Goal: Information Seeking & Learning: Find specific fact

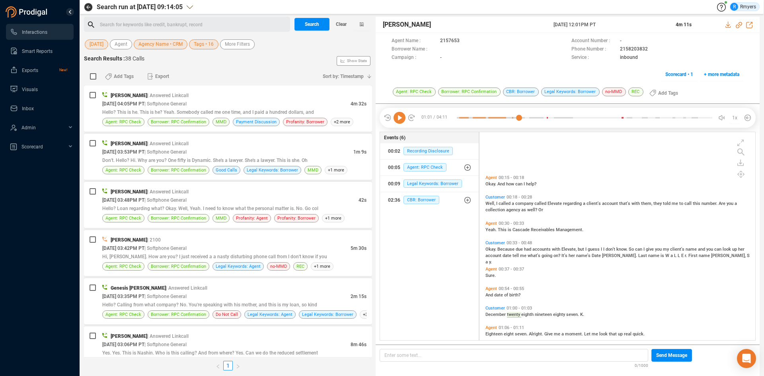
scroll to position [206, 272]
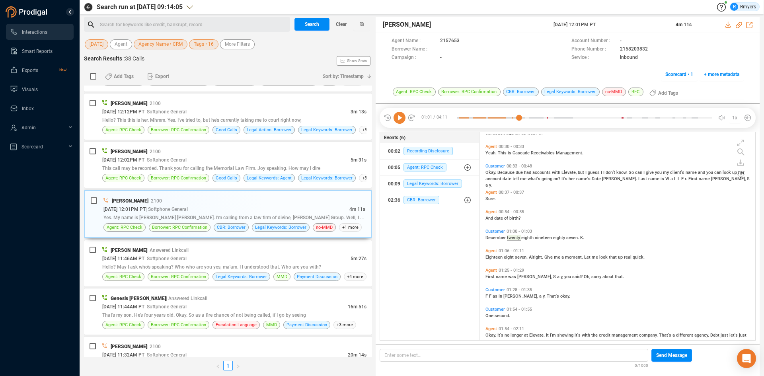
click at [402, 120] on icon at bounding box center [400, 118] width 12 height 12
click at [187, 160] on span "| Softphone General" at bounding box center [166, 160] width 42 height 6
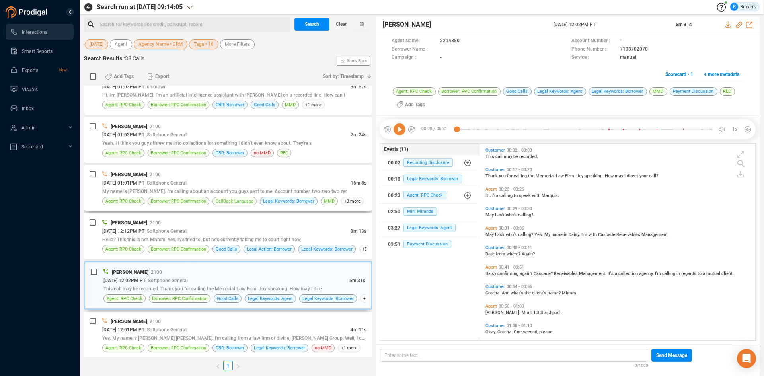
scroll to position [564, 0]
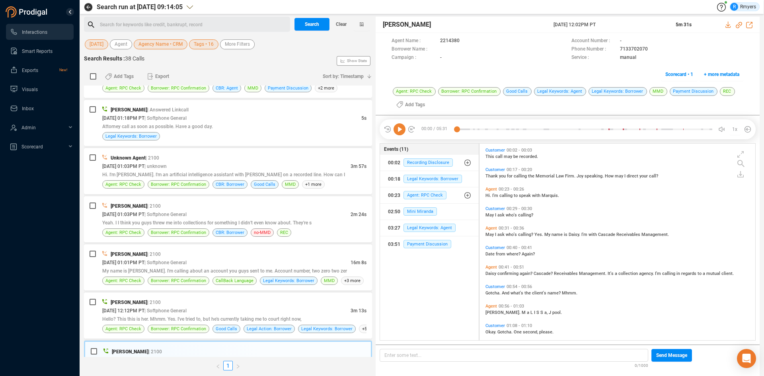
drag, startPoint x: 401, startPoint y: 130, endPoint x: 402, endPoint y: 138, distance: 8.4
click at [401, 130] on icon at bounding box center [400, 129] width 12 height 12
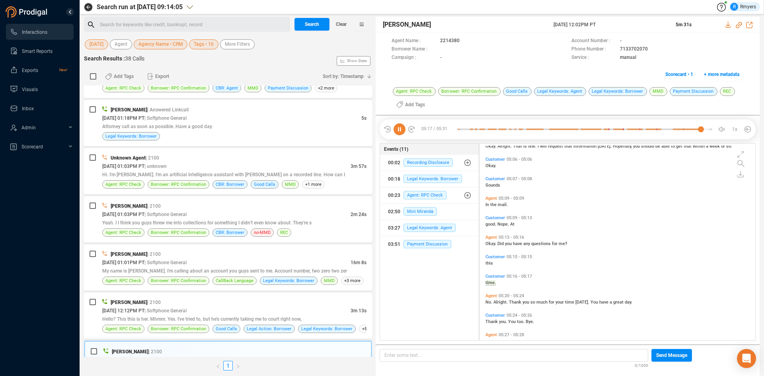
scroll to position [1050, 0]
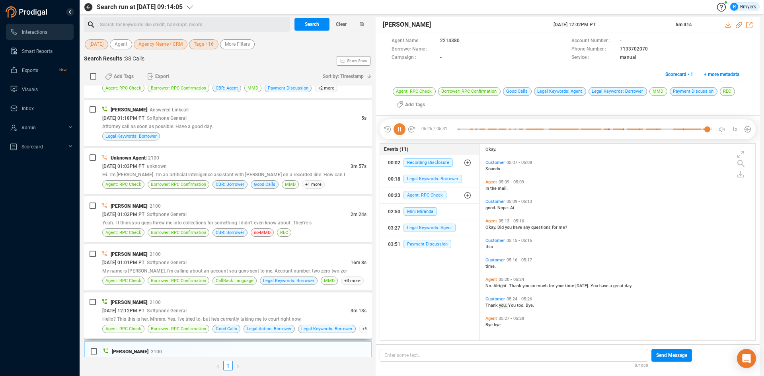
click at [307, 313] on div "[DATE] 12:12PM PT | Softphone General" at bounding box center [226, 311] width 248 height 8
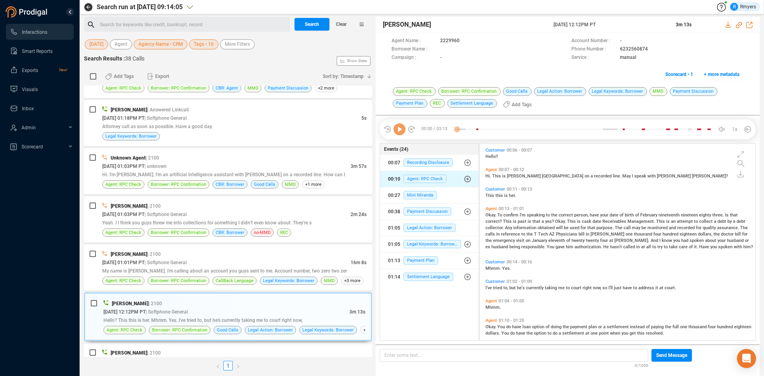
scroll to position [195, 272]
click at [401, 134] on icon at bounding box center [400, 129] width 12 height 12
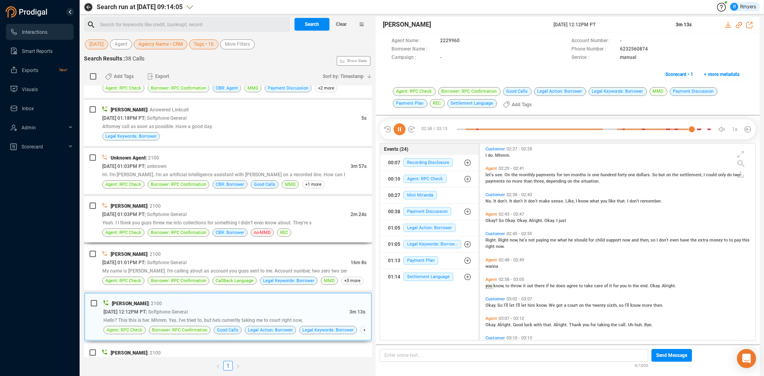
scroll to position [465, 0]
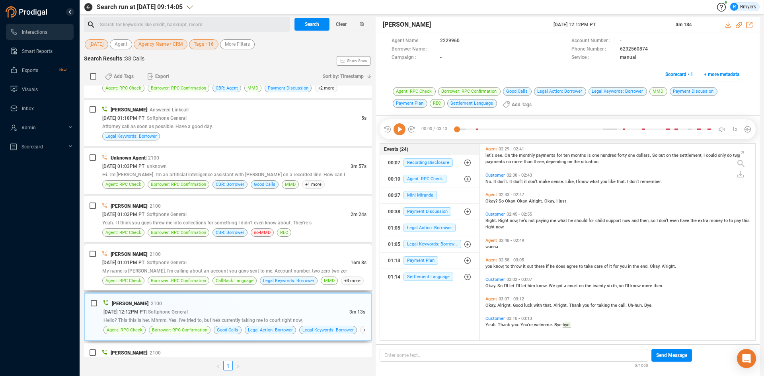
click at [148, 271] on span "My name is [PERSON_NAME]. I'm calling about an account you guys sent to me. Acc…" at bounding box center [224, 271] width 245 height 6
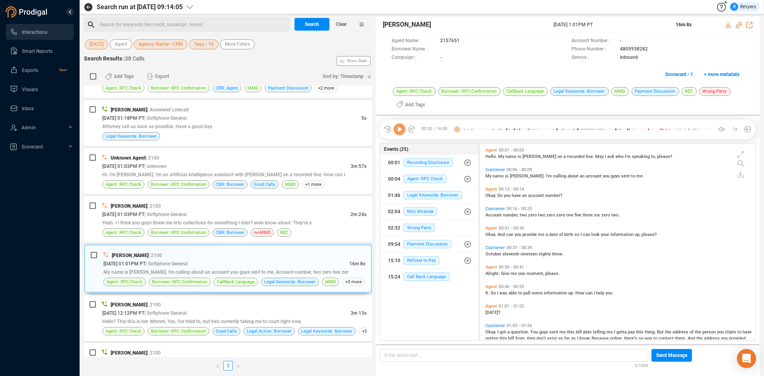
scroll to position [195, 272]
click at [401, 132] on icon at bounding box center [400, 129] width 12 height 12
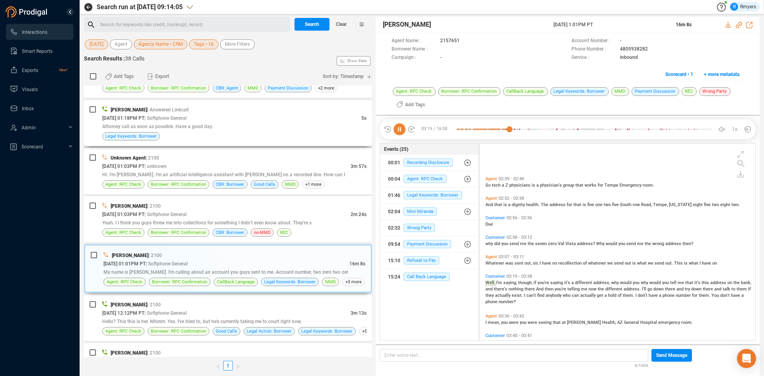
scroll to position [349, 0]
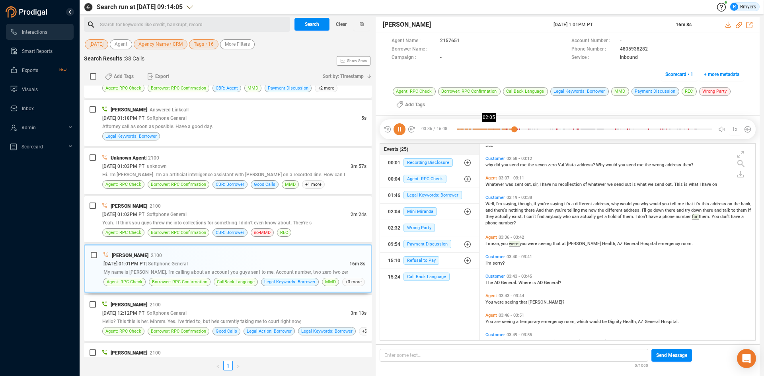
click at [490, 129] on div at bounding box center [485, 129] width 57 height 12
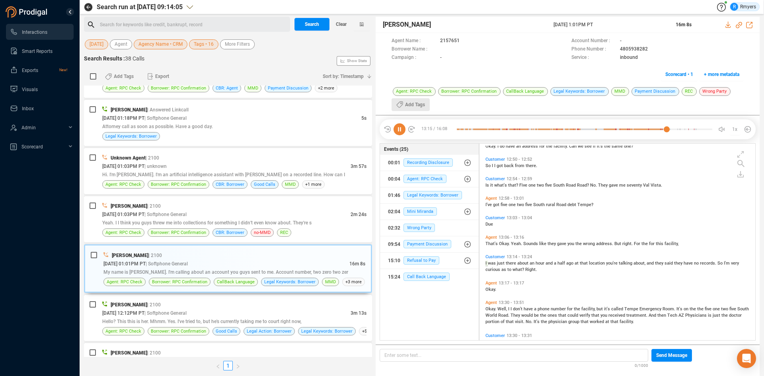
scroll to position [1657, 0]
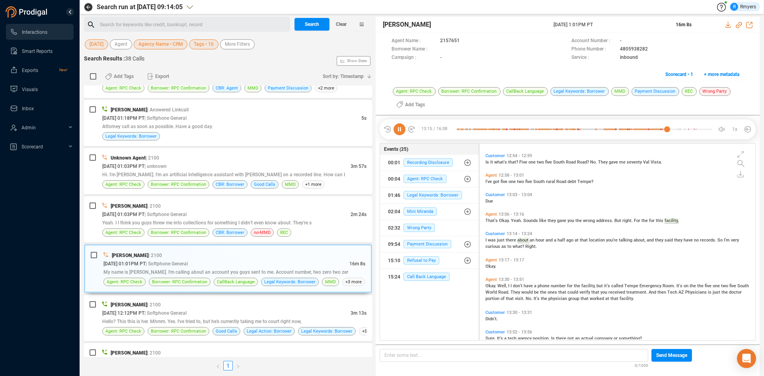
click at [399, 129] on icon at bounding box center [400, 129] width 12 height 12
click at [402, 129] on icon at bounding box center [400, 129] width 12 height 12
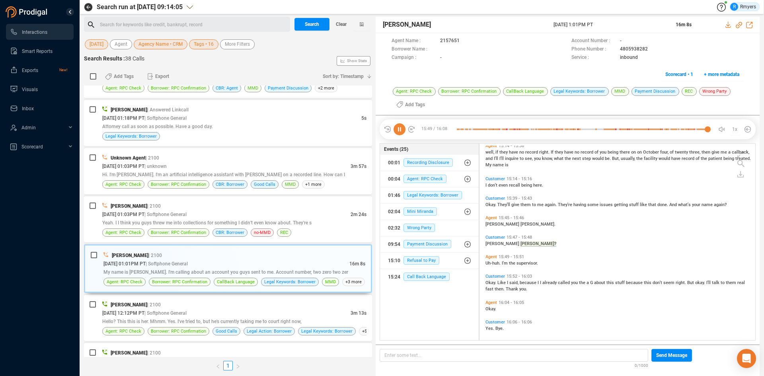
scroll to position [2063, 0]
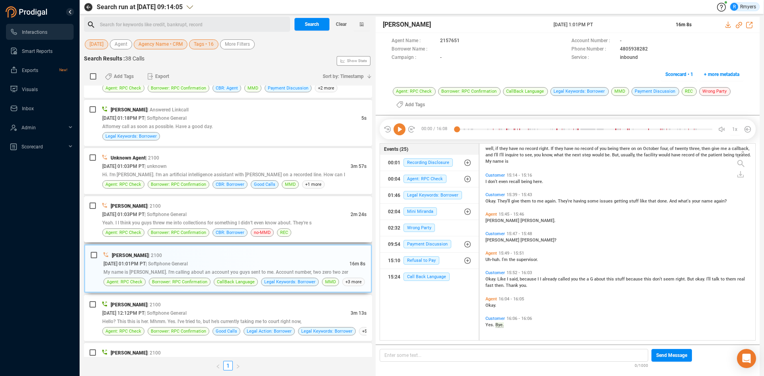
click at [147, 208] on span "[PERSON_NAME]" at bounding box center [129, 206] width 37 height 6
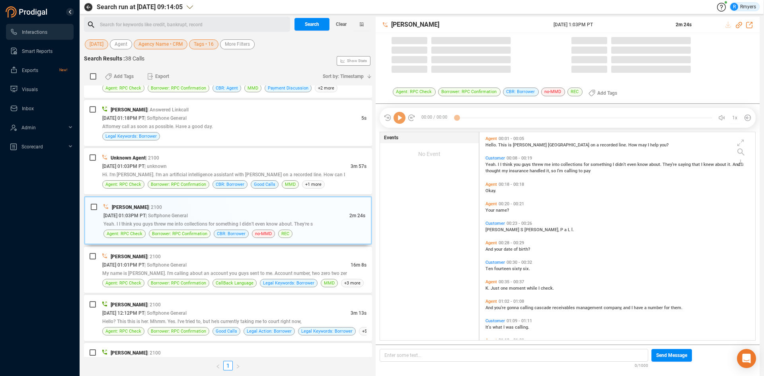
scroll to position [206, 272]
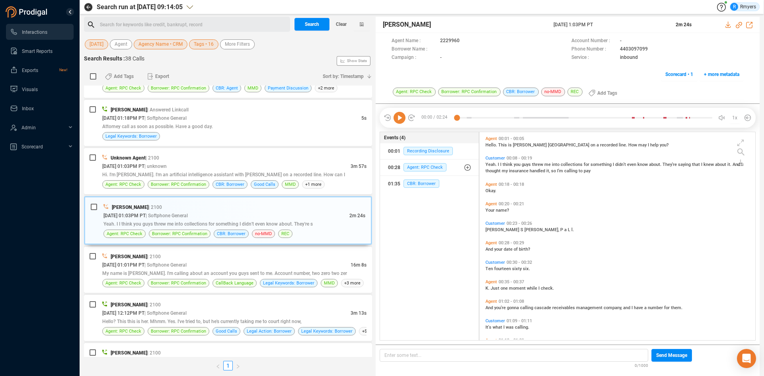
click at [401, 121] on icon at bounding box center [400, 118] width 12 height 12
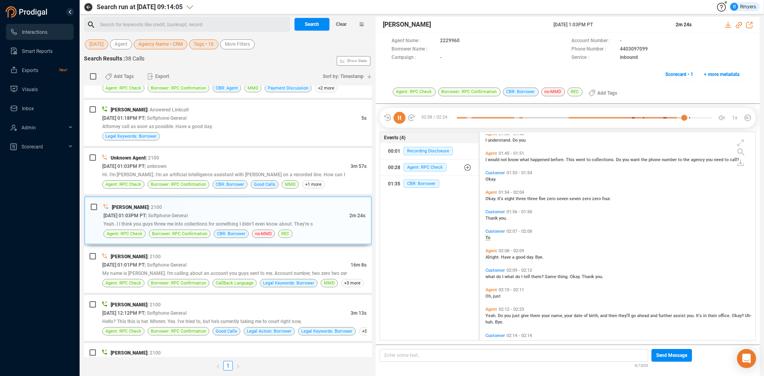
scroll to position [276, 0]
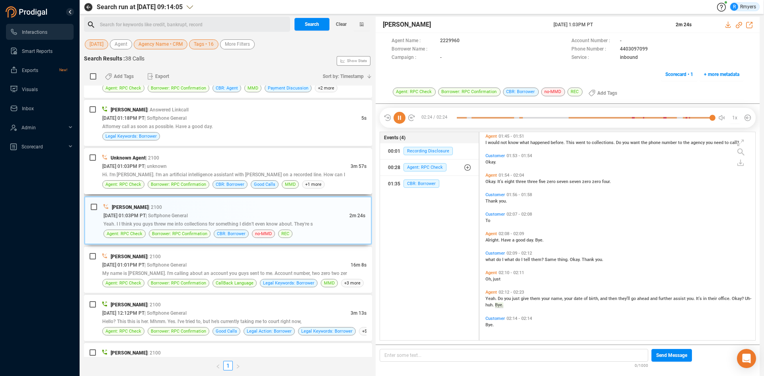
click at [203, 169] on div "[DATE] 01:03PM PT | unknown" at bounding box center [226, 166] width 248 height 8
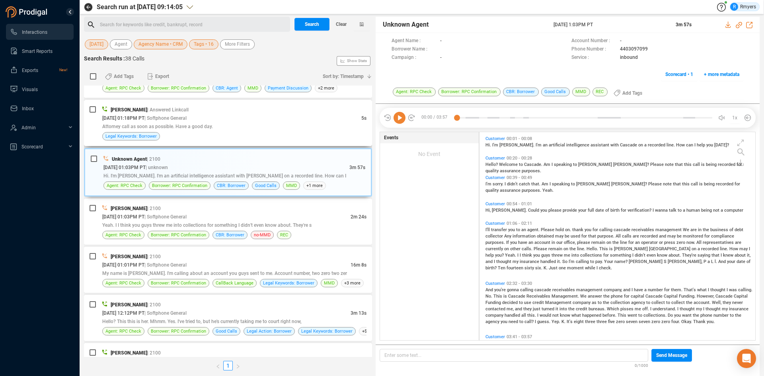
scroll to position [484, 0]
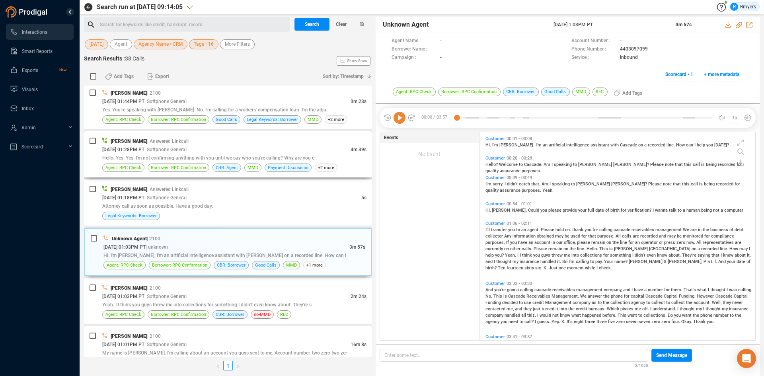
click at [187, 146] on span "| Softphone General" at bounding box center [166, 149] width 42 height 6
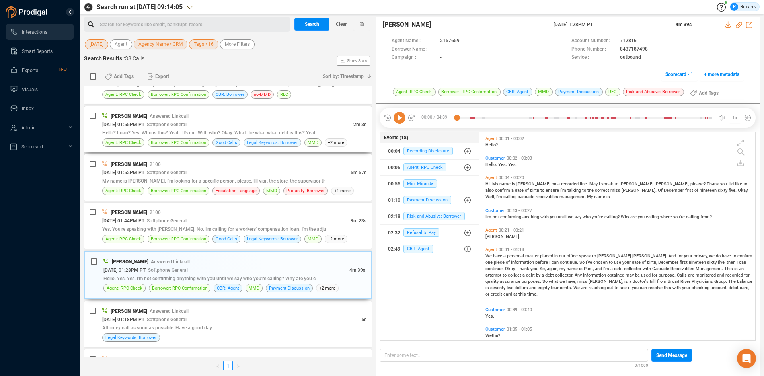
scroll to position [325, 0]
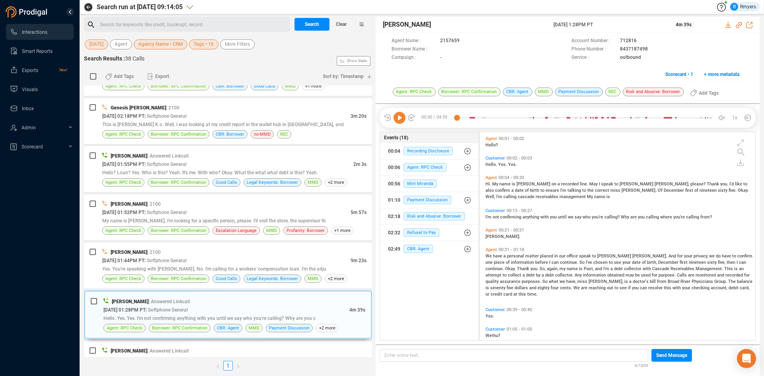
click at [397, 120] on icon at bounding box center [400, 118] width 12 height 12
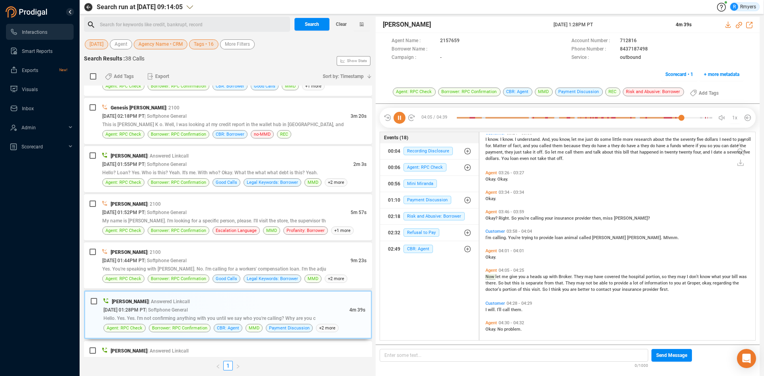
scroll to position [730, 0]
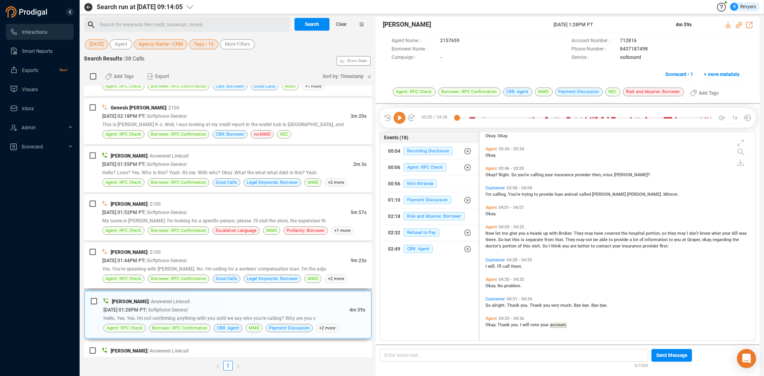
click at [248, 261] on div "[DATE] 01:44PM PT | Softphone General" at bounding box center [226, 260] width 248 height 8
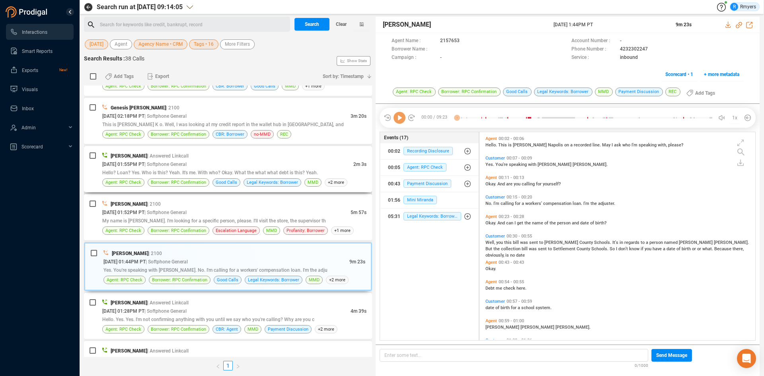
scroll to position [206, 272]
click at [399, 122] on icon at bounding box center [400, 118] width 12 height 12
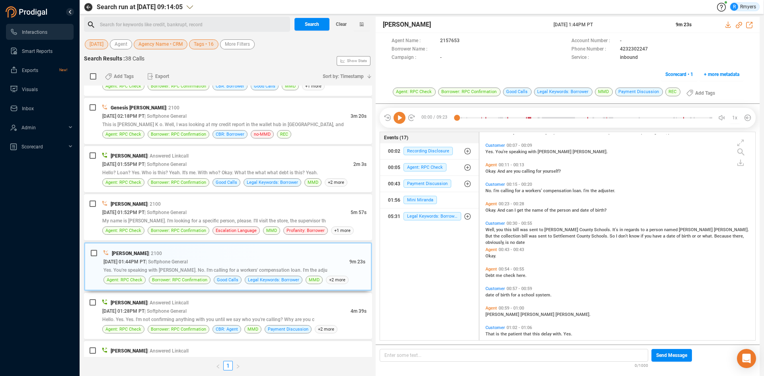
scroll to position [0, 0]
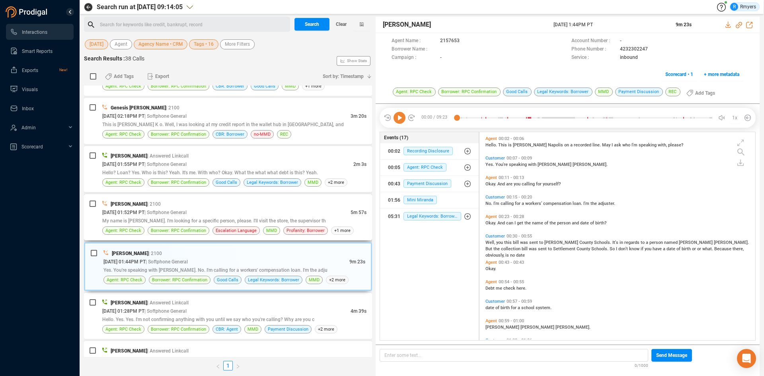
click at [226, 218] on div "My name is [PERSON_NAME]. I'm looking for a specific person, please. I'll visit…" at bounding box center [234, 221] width 264 height 8
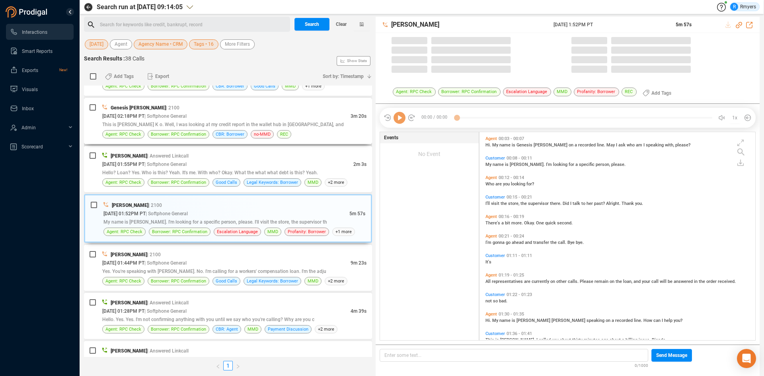
scroll to position [206, 272]
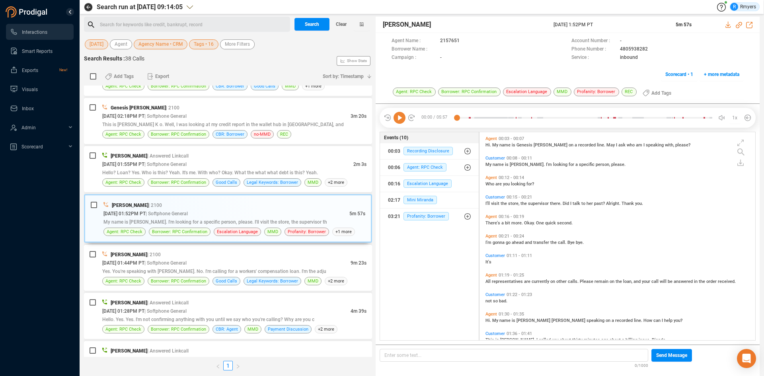
click at [400, 119] on icon at bounding box center [400, 118] width 12 height 12
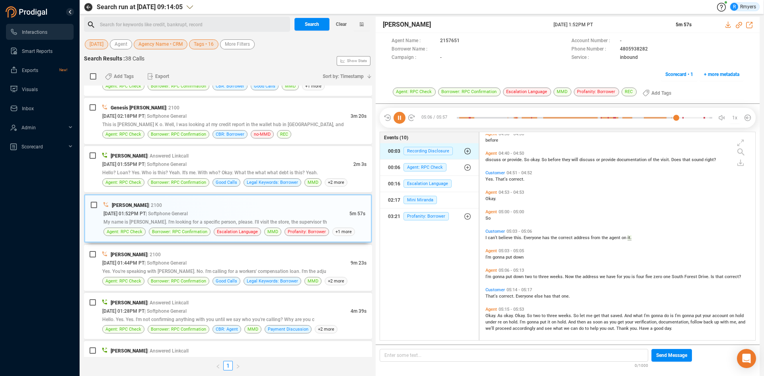
scroll to position [733, 0]
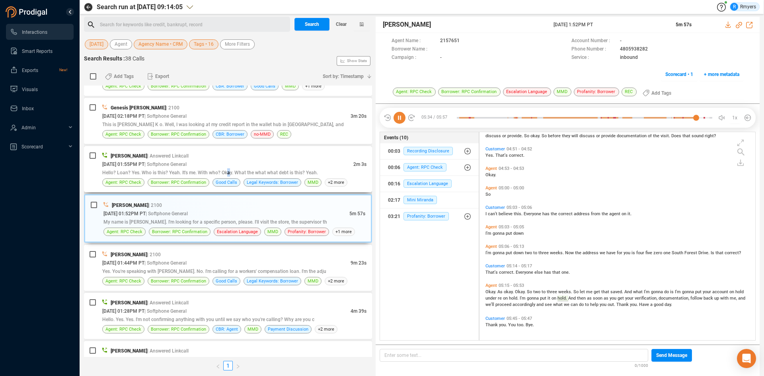
click at [230, 175] on div "[PERSON_NAME] | Answered Linkcall [DATE] 01:55PM PT | Softphone General 2m 3s H…" at bounding box center [234, 169] width 264 height 35
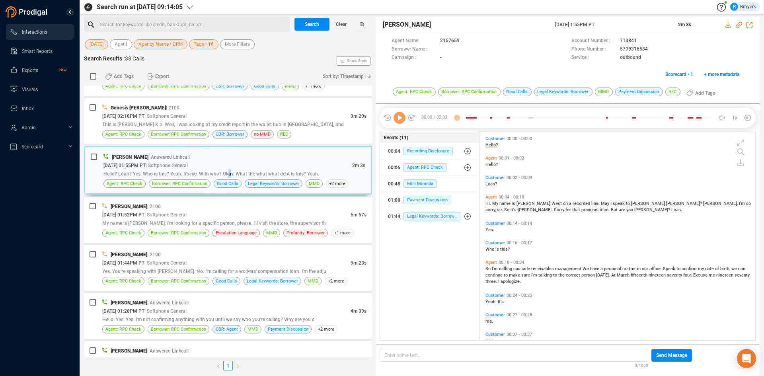
scroll to position [206, 272]
click at [400, 117] on icon at bounding box center [400, 118] width 12 height 12
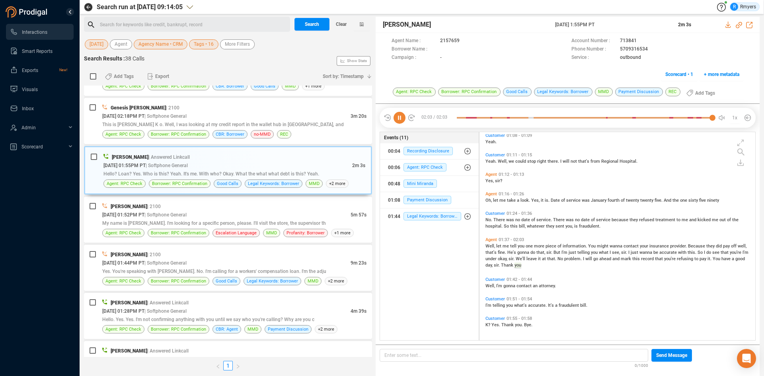
scroll to position [0, 0]
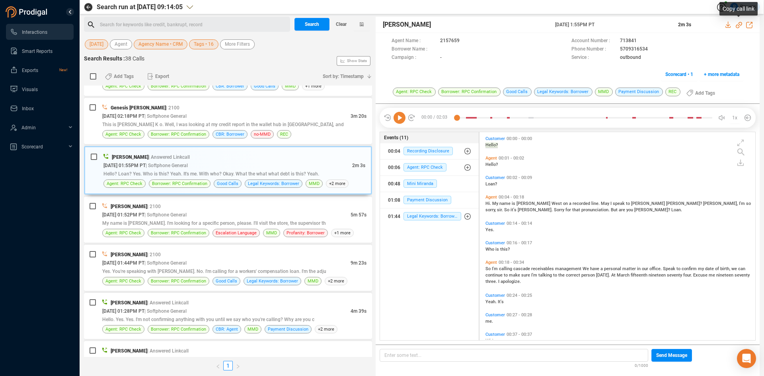
click at [738, 24] on icon at bounding box center [739, 25] width 6 height 6
drag, startPoint x: 555, startPoint y: 23, endPoint x: 620, endPoint y: 25, distance: 65.7
click at [620, 25] on div "[PERSON_NAME] [DATE] 1:55PM PT 2m 3s" at bounding box center [568, 25] width 384 height 16
copy span "[DATE] 1:55PM PT"
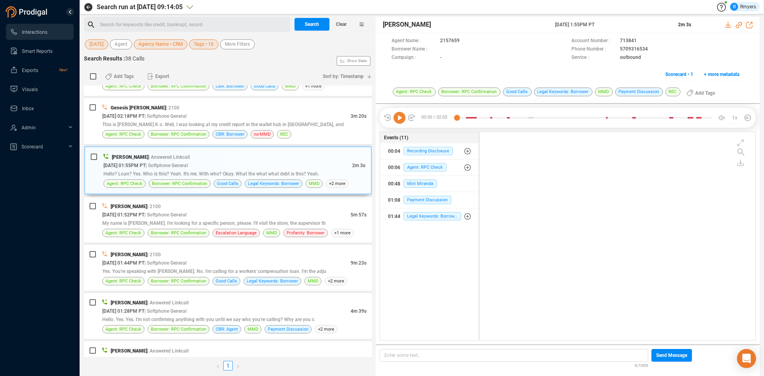
scroll to position [434, 0]
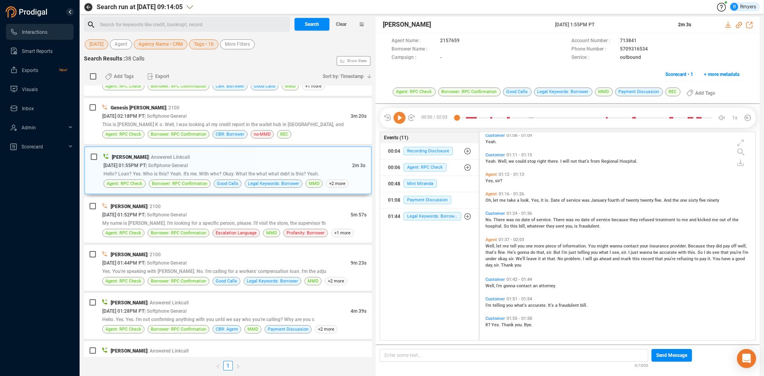
click at [495, 245] on span "Well," at bounding box center [491, 246] width 11 height 5
drag, startPoint x: 400, startPoint y: 120, endPoint x: 39, endPoint y: 260, distance: 386.7
click at [400, 120] on icon at bounding box center [400, 118] width 12 height 12
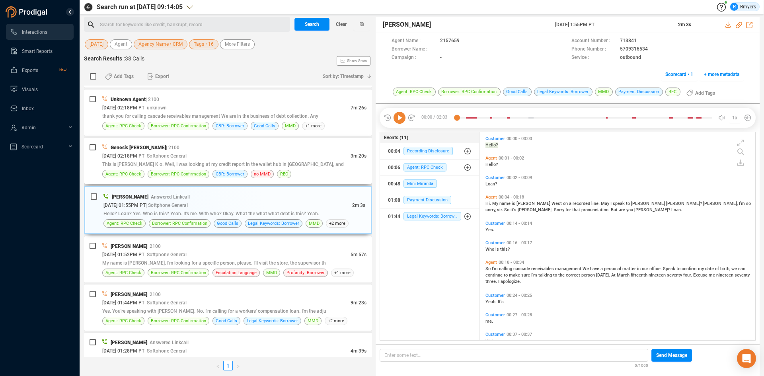
scroll to position [205, 0]
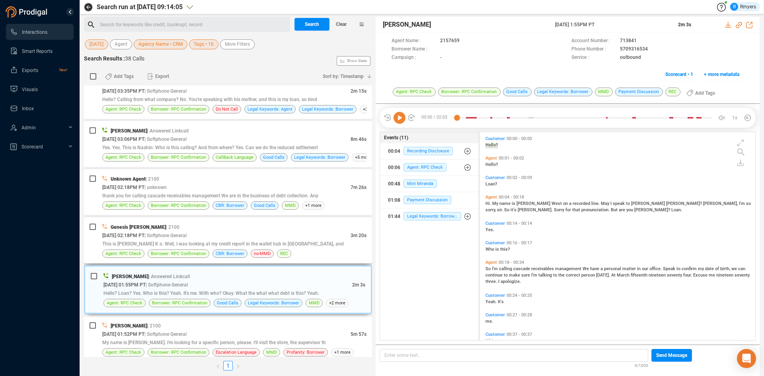
click at [223, 230] on div "Genesis [PERSON_NAME] | 2100" at bounding box center [234, 227] width 264 height 8
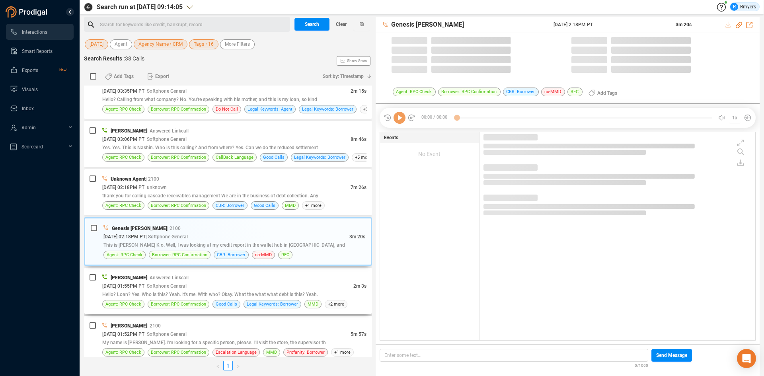
click at [215, 285] on div "[DATE] 01:55PM PT | Softphone General" at bounding box center [227, 286] width 251 height 8
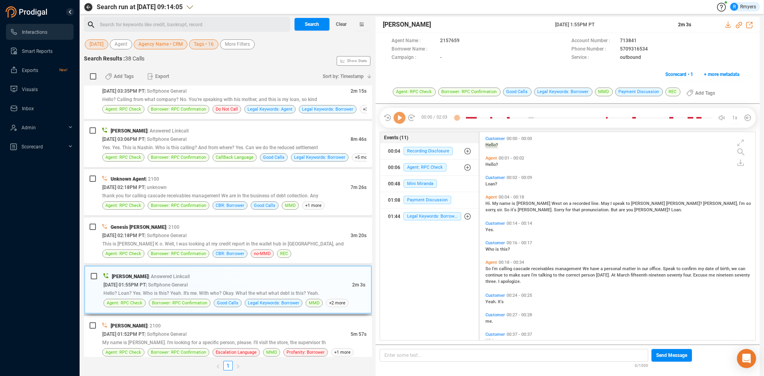
scroll to position [206, 272]
click at [227, 241] on span "This is [PERSON_NAME] K o. Well, I was looking at my credit report in the walle…" at bounding box center [223, 244] width 242 height 6
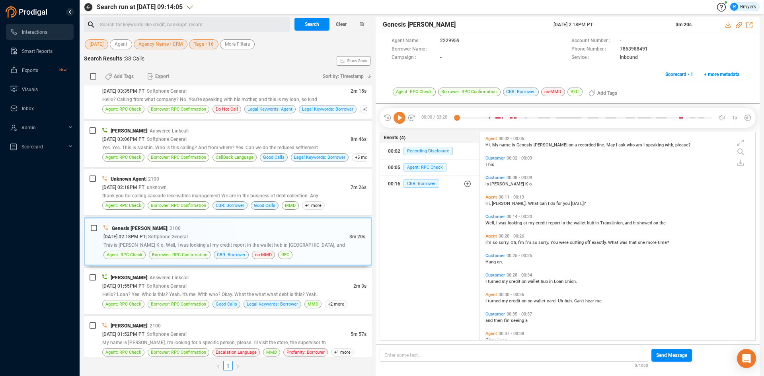
click at [404, 121] on icon at bounding box center [400, 118] width 12 height 12
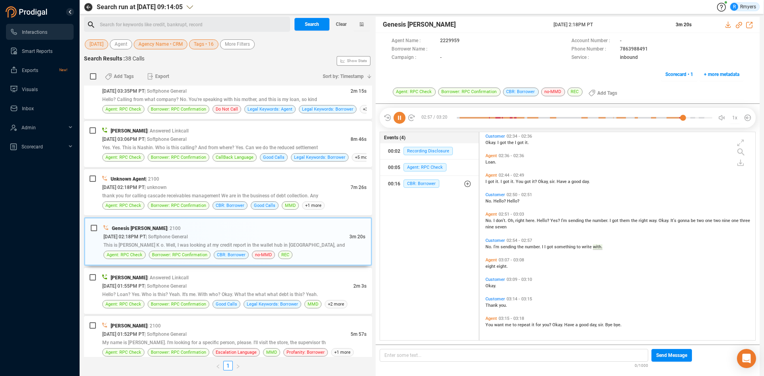
scroll to position [561, 0]
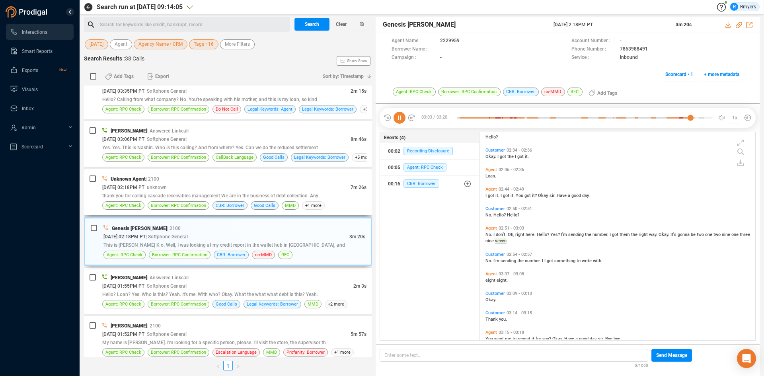
click at [167, 190] on span "| unknown" at bounding box center [156, 188] width 22 height 6
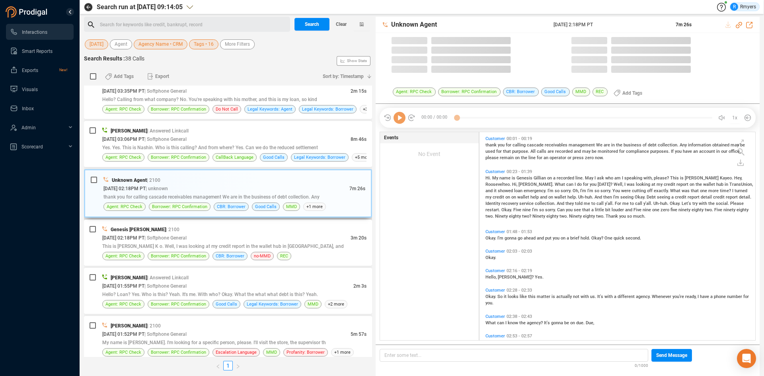
scroll to position [206, 272]
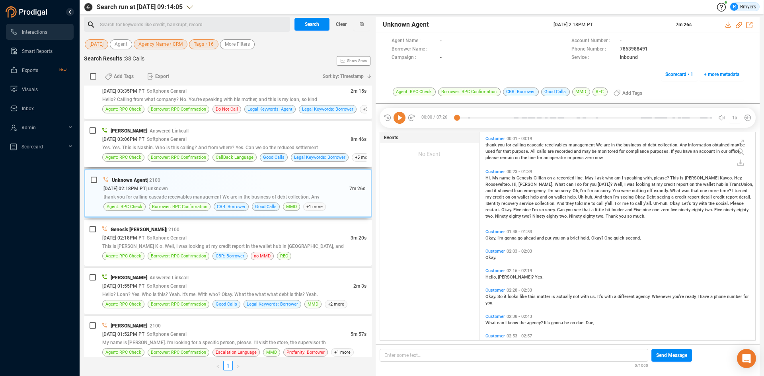
click at [213, 139] on div "[DATE] 03:06PM PT | Softphone General" at bounding box center [226, 139] width 248 height 8
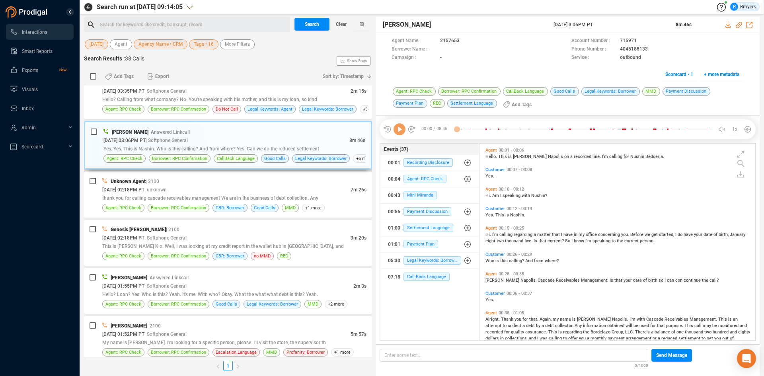
scroll to position [195, 272]
click at [286, 234] on div "[DATE] 02:18PM PT | Softphone General" at bounding box center [226, 238] width 248 height 8
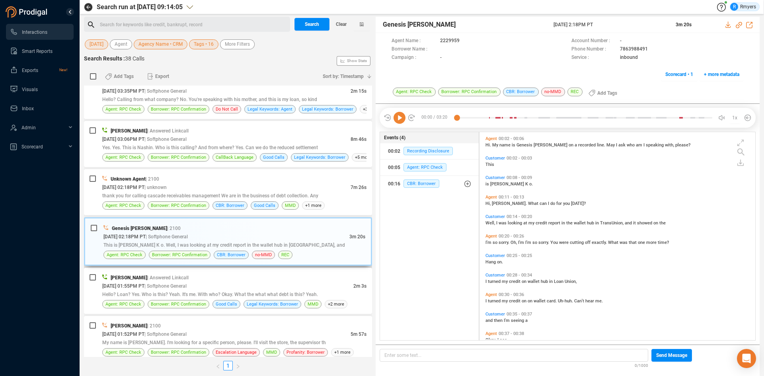
scroll to position [206, 272]
click at [268, 148] on span "Yes. Yes. This is Nashin. Who is this calling? And from where? Yes. Can we do t…" at bounding box center [210, 148] width 216 height 6
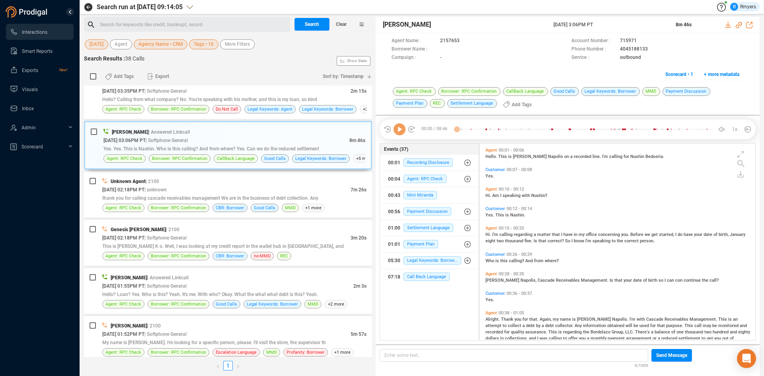
scroll to position [195, 272]
click at [401, 131] on icon at bounding box center [400, 129] width 12 height 12
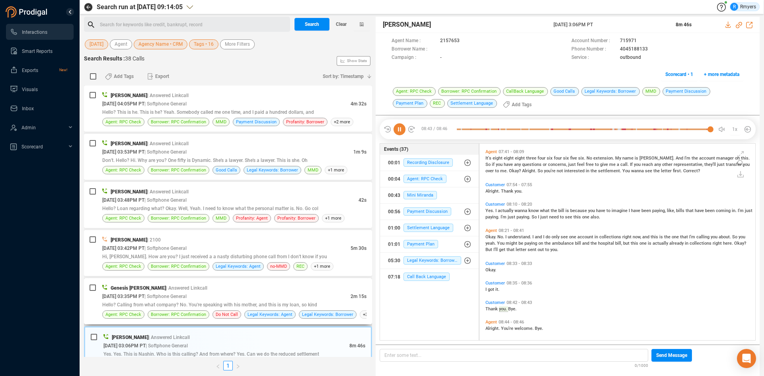
scroll to position [1674, 0]
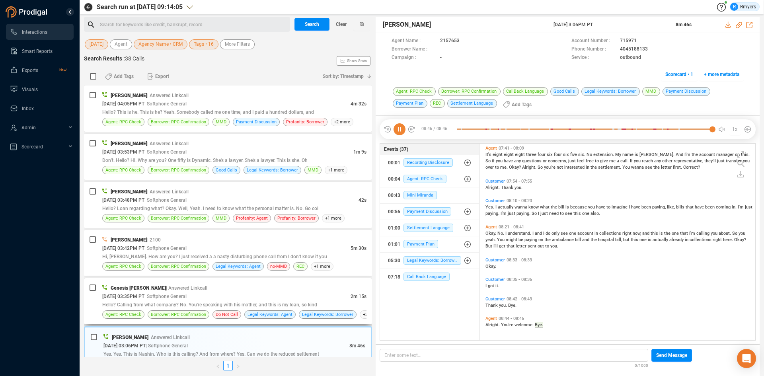
click at [187, 285] on div "Genesis [PERSON_NAME] | Answered Linkcall" at bounding box center [234, 288] width 264 height 8
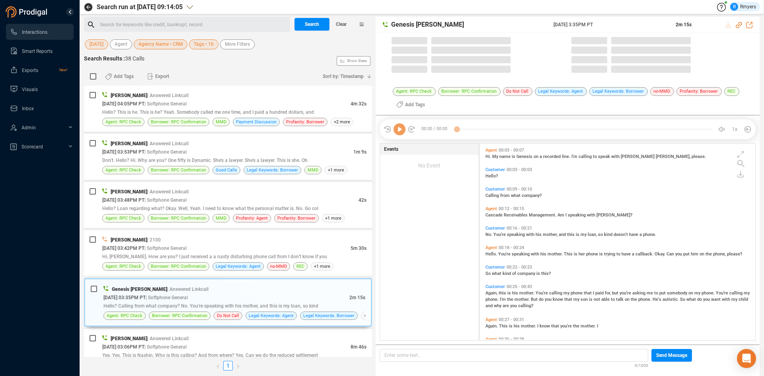
scroll to position [195, 272]
click at [403, 133] on icon at bounding box center [400, 129] width 12 height 12
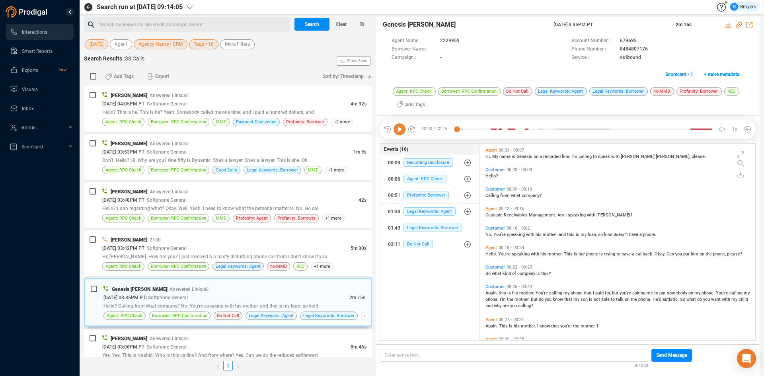
click at [402, 132] on icon at bounding box center [400, 129] width 12 height 12
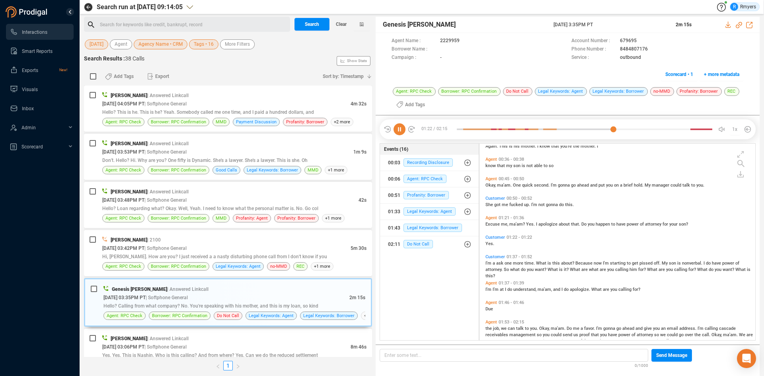
scroll to position [160, 0]
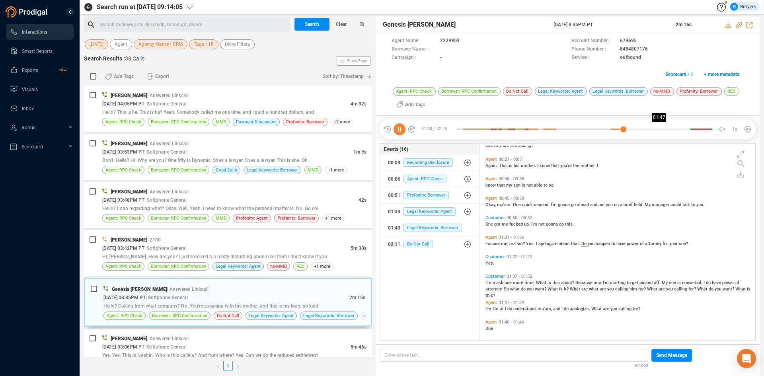
click at [659, 129] on div at bounding box center [585, 129] width 256 height 12
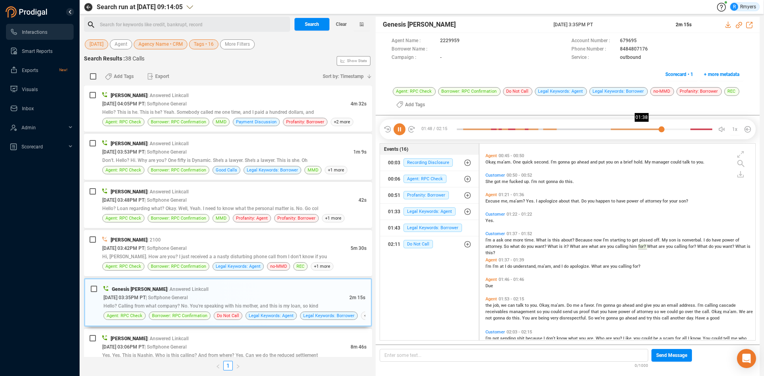
click at [642, 129] on div at bounding box center [559, 129] width 205 height 12
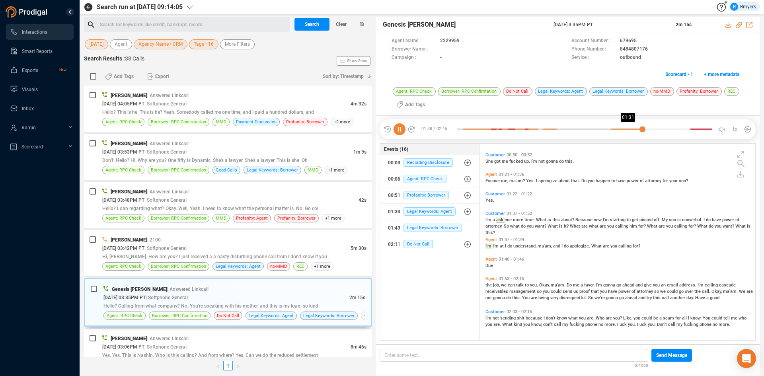
click at [629, 131] on div at bounding box center [585, 129] width 256 height 12
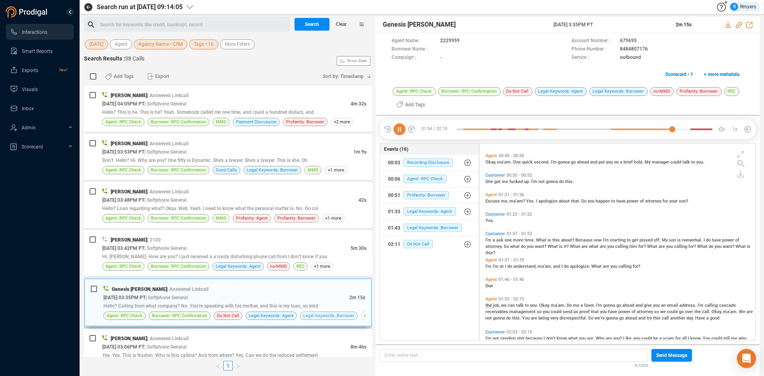
scroll to position [223, 0]
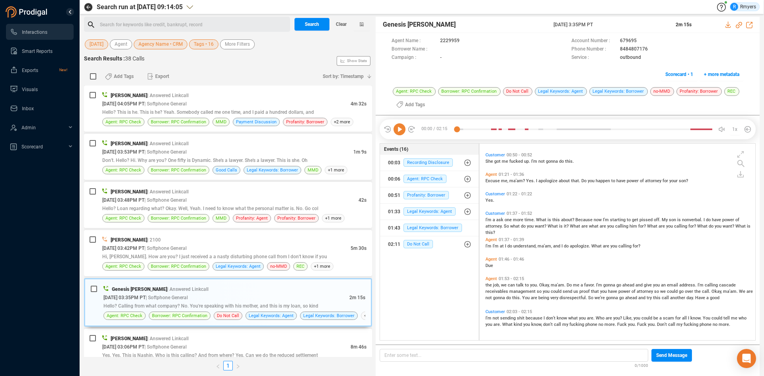
click at [396, 131] on icon at bounding box center [400, 129] width 12 height 12
click at [490, 285] on span "the" at bounding box center [490, 285] width 8 height 5
click at [493, 299] on span "not" at bounding box center [490, 297] width 8 height 5
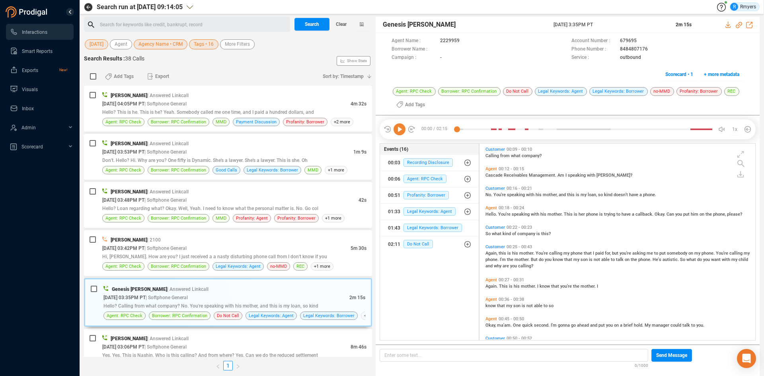
scroll to position [80, 0]
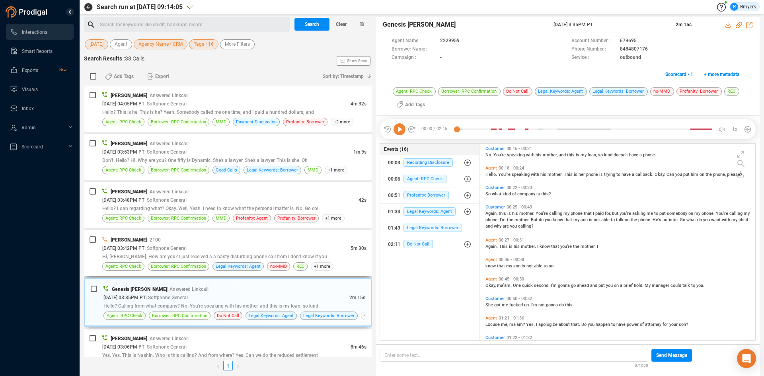
click at [187, 259] on span "Hi, [PERSON_NAME]. How are you? I just received a a nasty disturbing phone call…" at bounding box center [214, 257] width 225 height 6
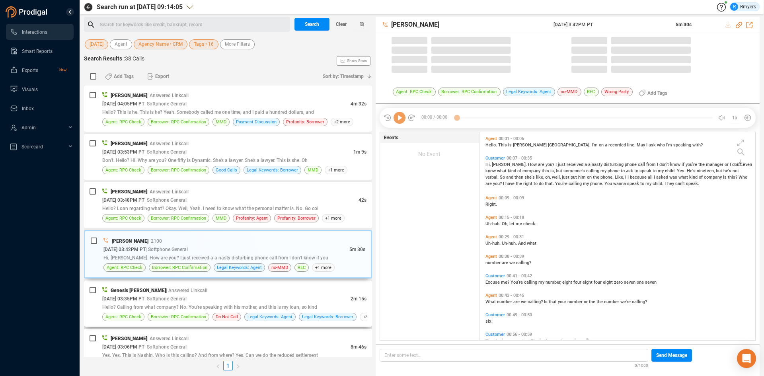
scroll to position [206, 272]
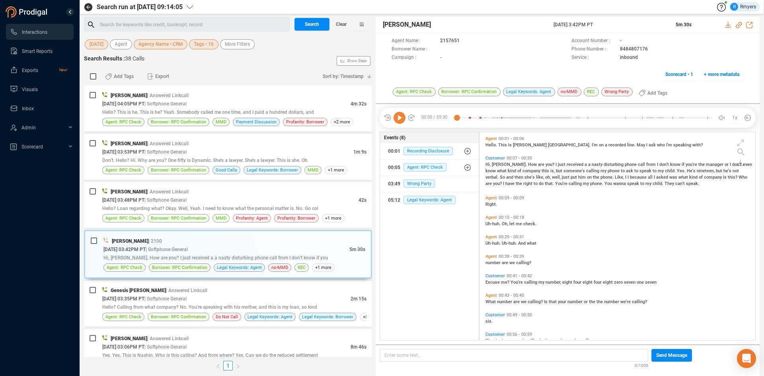
click at [396, 118] on icon at bounding box center [400, 118] width 12 height 12
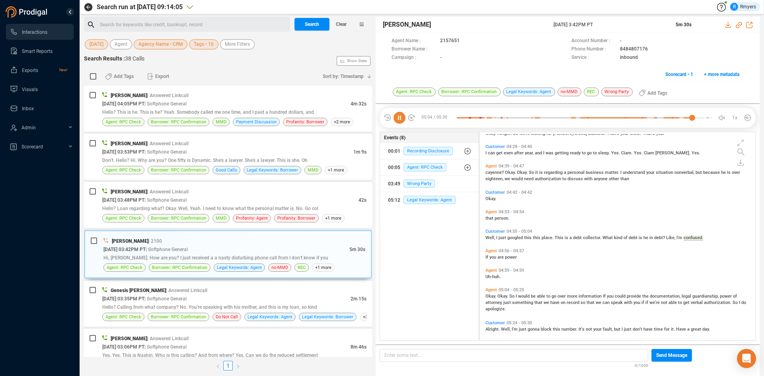
scroll to position [623, 0]
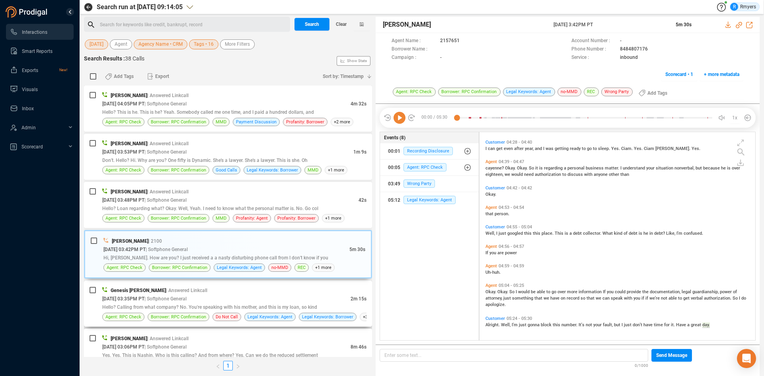
drag, startPoint x: 205, startPoint y: 293, endPoint x: 241, endPoint y: 296, distance: 36.3
click at [205, 293] on div "Genesis [PERSON_NAME] | Answered Linkcall" at bounding box center [234, 290] width 264 height 8
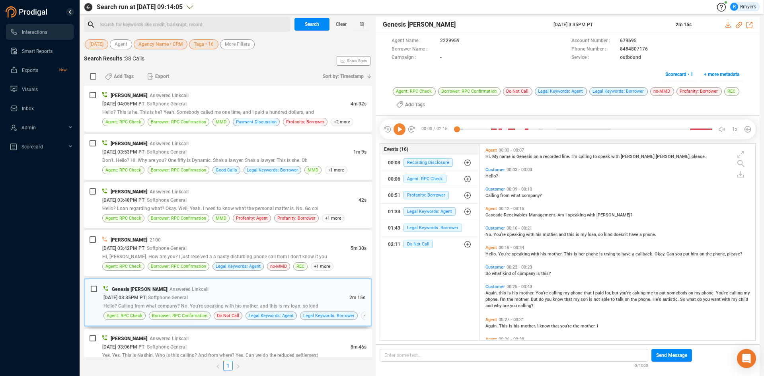
scroll to position [195, 272]
click at [741, 24] on icon at bounding box center [739, 25] width 6 height 6
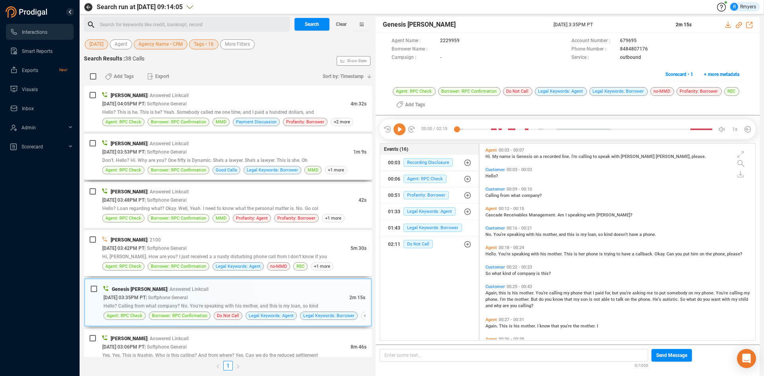
drag, startPoint x: 176, startPoint y: 254, endPoint x: 348, endPoint y: 174, distance: 189.6
click at [176, 254] on span "Hi, [PERSON_NAME]. How are you? I just received a a nasty disturbing phone call…" at bounding box center [214, 257] width 225 height 6
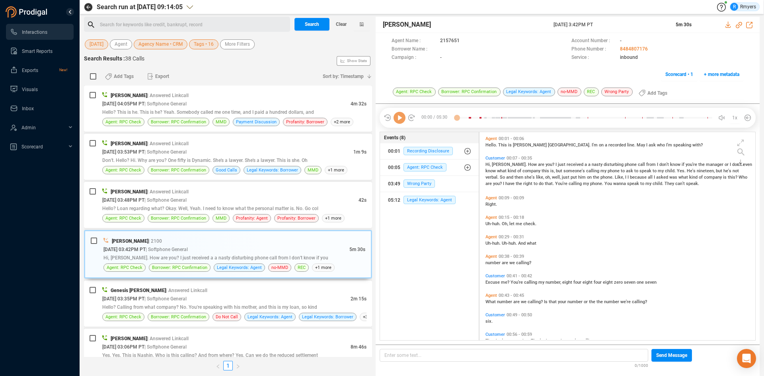
scroll to position [206, 272]
click at [212, 295] on div "[DATE] 03:35PM PT | Softphone General" at bounding box center [226, 299] width 248 height 8
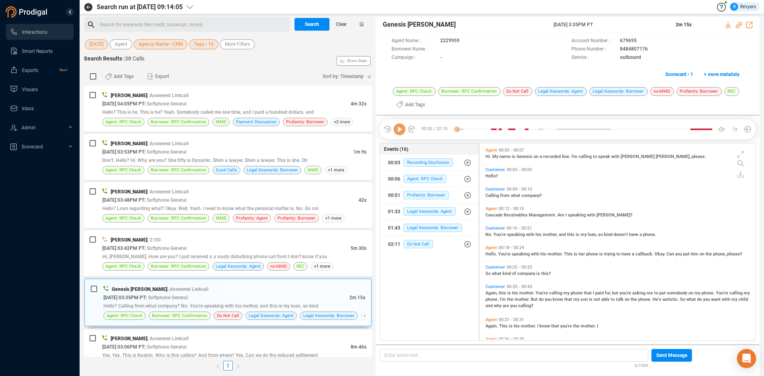
scroll to position [195, 272]
drag, startPoint x: 553, startPoint y: 24, endPoint x: 617, endPoint y: 22, distance: 64.2
click at [618, 22] on div "Genesis [PERSON_NAME] [DATE] 3:35PM PT 2m 15s" at bounding box center [568, 25] width 384 height 16
copy span "[DATE] 3:35PM PT"
click at [403, 132] on icon at bounding box center [400, 129] width 12 height 12
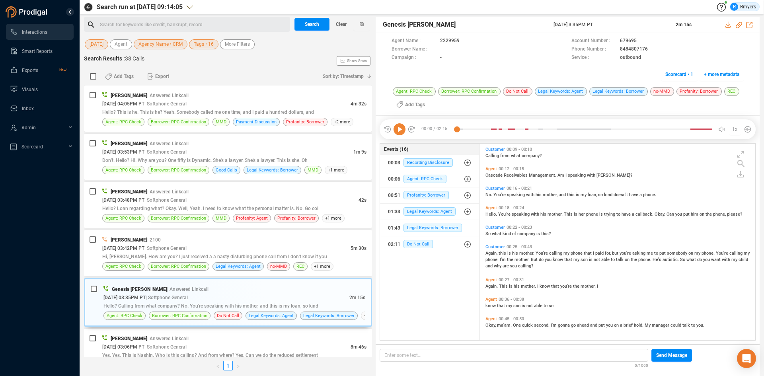
scroll to position [0, 0]
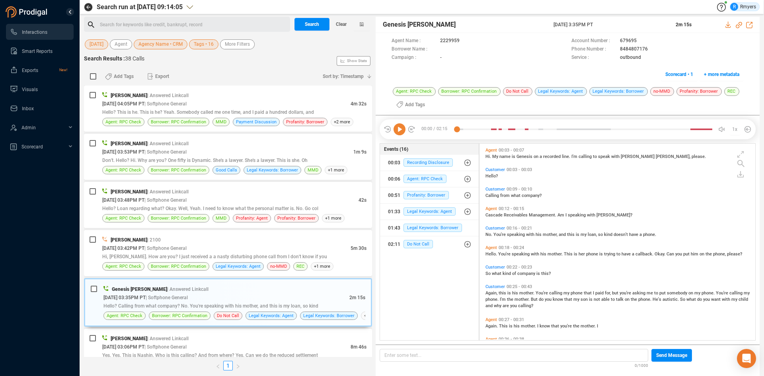
drag, startPoint x: 517, startPoint y: 254, endPoint x: 478, endPoint y: 255, distance: 39.0
click at [517, 254] on span "speaking" at bounding box center [521, 254] width 19 height 5
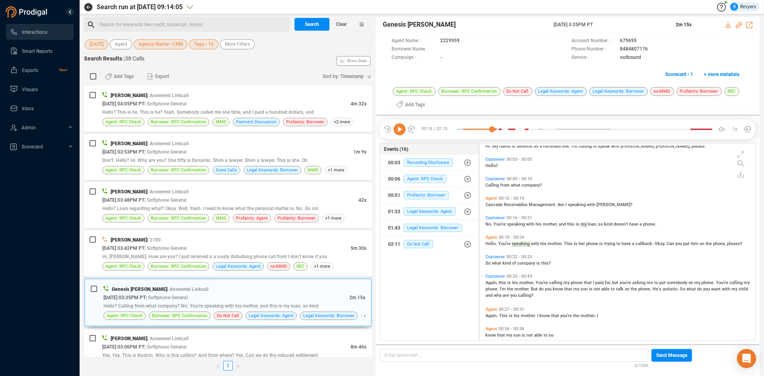
click at [401, 131] on icon at bounding box center [400, 129] width 12 height 12
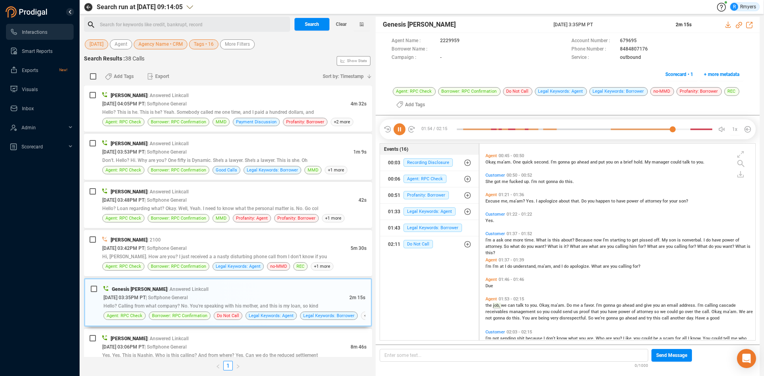
scroll to position [223, 0]
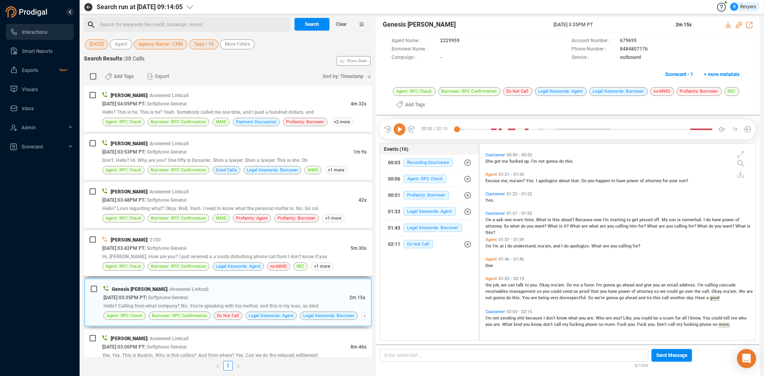
drag, startPoint x: 184, startPoint y: 254, endPoint x: 195, endPoint y: 248, distance: 12.0
click at [185, 254] on div "Hi, [PERSON_NAME]. How are you? I just received a a nasty disturbing phone call…" at bounding box center [234, 256] width 264 height 8
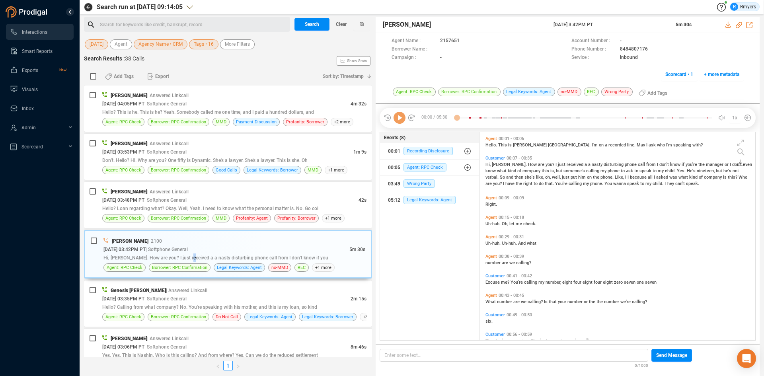
scroll to position [206, 272]
click at [739, 23] on icon at bounding box center [739, 25] width 6 height 6
click at [739, 25] on icon at bounding box center [739, 25] width 6 height 6
click at [158, 209] on span "Hello? Loan regarding what? Okay. Well, Yeah. I need to know what the personal …" at bounding box center [210, 209] width 216 height 6
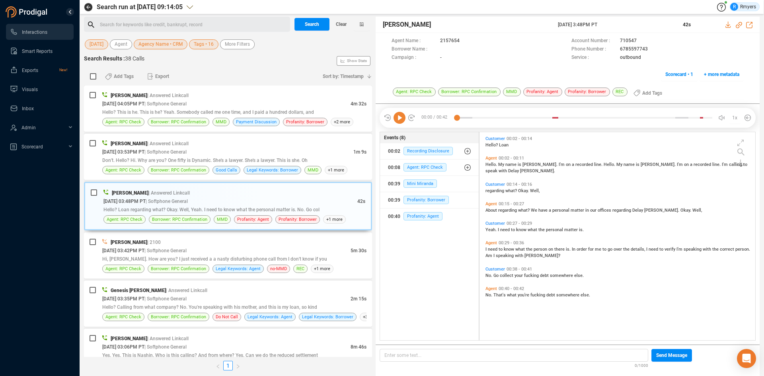
click at [403, 118] on icon at bounding box center [400, 118] width 12 height 12
drag, startPoint x: 191, startPoint y: 150, endPoint x: 183, endPoint y: 156, distance: 10.0
click at [187, 150] on span "| Softphone General" at bounding box center [166, 152] width 42 height 6
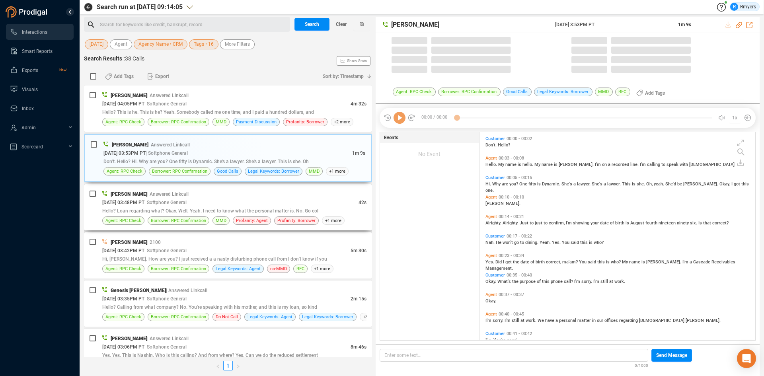
click at [187, 205] on span "| Softphone General" at bounding box center [166, 203] width 42 height 6
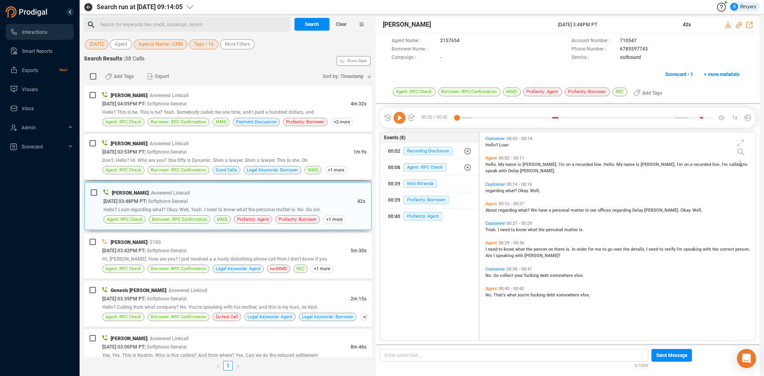
drag, startPoint x: 250, startPoint y: 161, endPoint x: 247, endPoint y: 174, distance: 13.0
click at [250, 161] on span "Don't. Hello? Hi. Why are you? One fifty is Dynamic. She's a lawyer. She's a la…" at bounding box center [204, 161] width 205 height 6
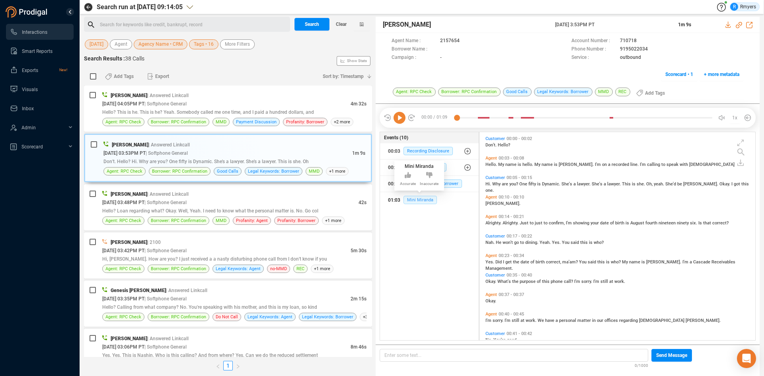
click at [418, 203] on span "Mini Miranda" at bounding box center [420, 200] width 33 height 8
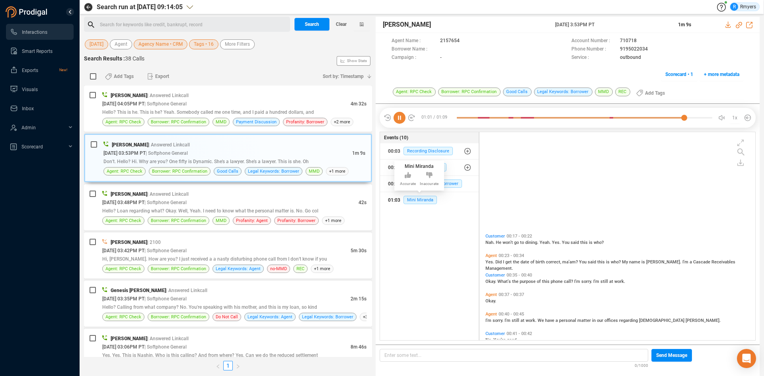
scroll to position [126, 0]
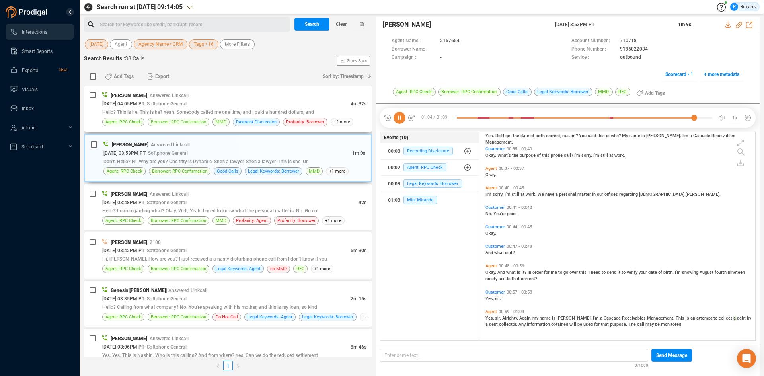
click at [175, 100] on div "[DATE] 04:05PM PT | Softphone General" at bounding box center [226, 104] width 248 height 8
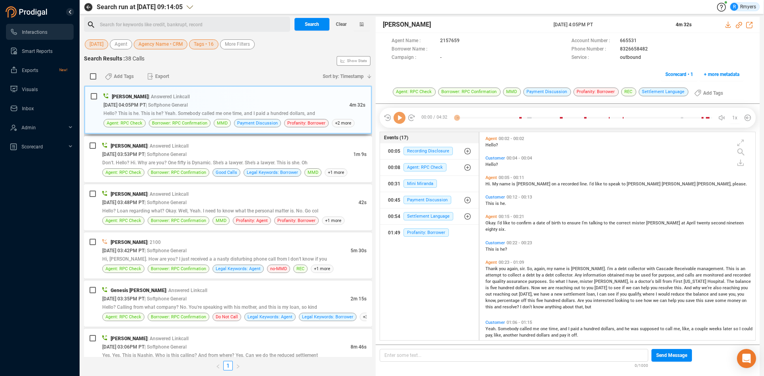
scroll to position [206, 272]
click at [423, 197] on span "Payment Discussion" at bounding box center [428, 200] width 48 height 8
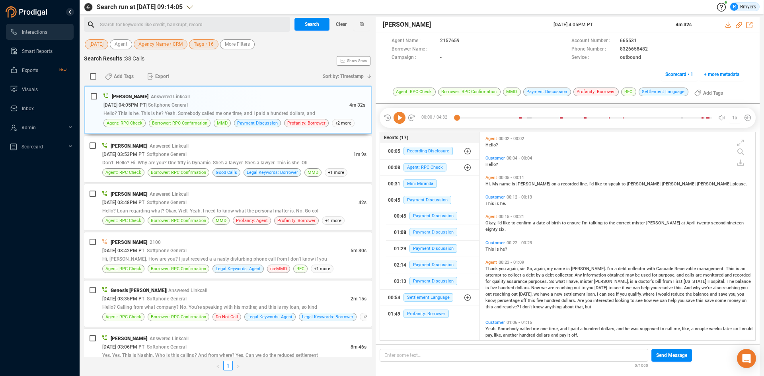
click at [418, 230] on span "Payment Discussion" at bounding box center [434, 232] width 48 height 8
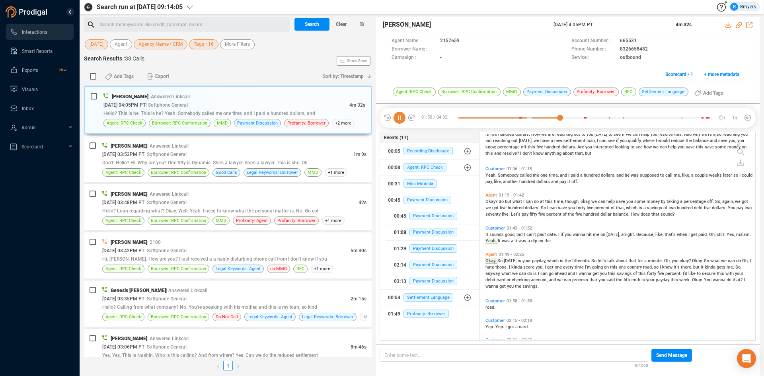
scroll to position [190, 0]
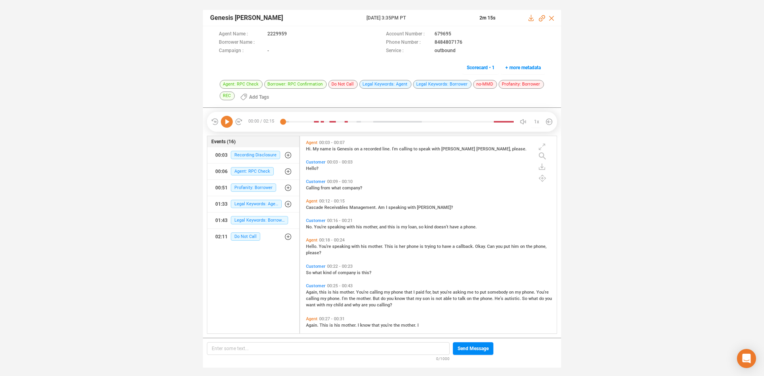
scroll to position [196, 253]
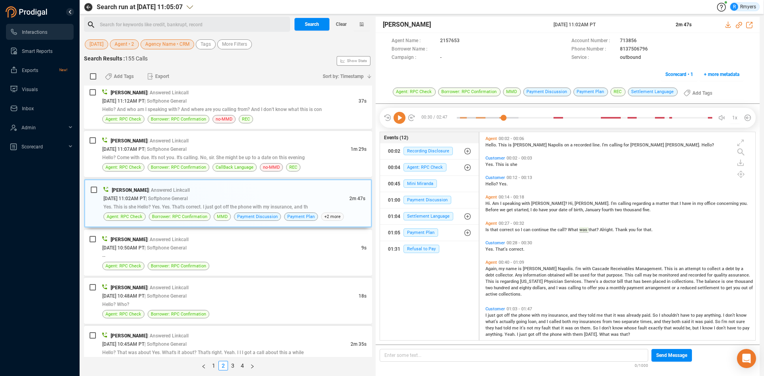
scroll to position [206, 272]
click at [103, 48] on span "Yesterday" at bounding box center [97, 44] width 14 height 10
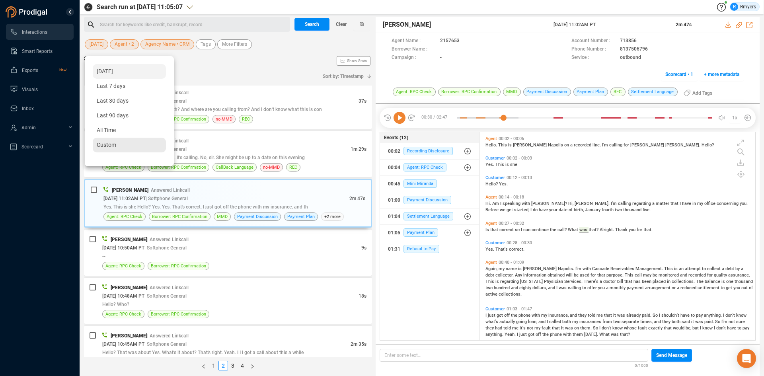
click at [102, 144] on span "Custom" at bounding box center [107, 145] width 20 height 6
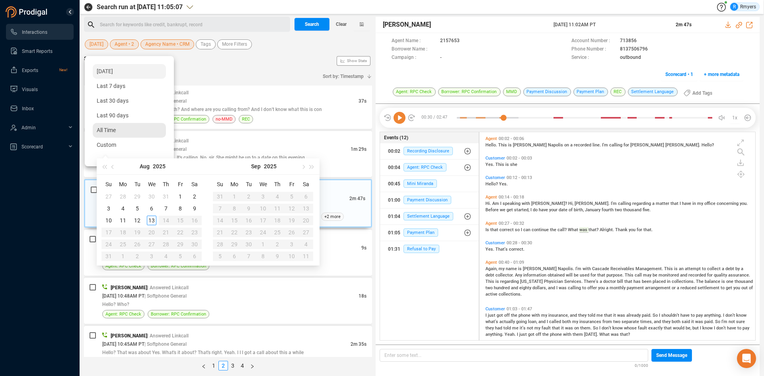
click at [109, 134] on div "All Time" at bounding box center [129, 130] width 73 height 15
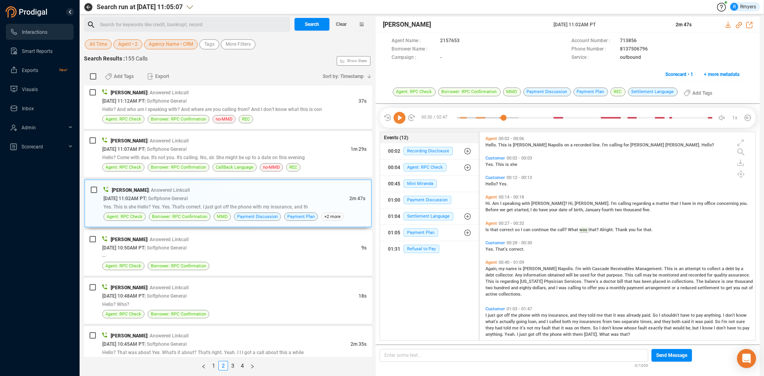
click at [130, 43] on span "Agent • 2" at bounding box center [128, 44] width 20 height 10
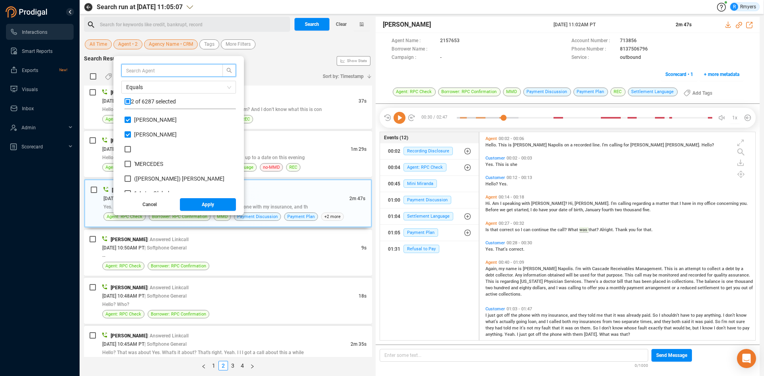
scroll to position [74, 108]
click at [127, 106] on div "2 of 6287 selected" at bounding box center [180, 104] width 111 height 12
click at [129, 100] on input "checkbox" at bounding box center [128, 101] width 6 height 6
checkbox input "true"
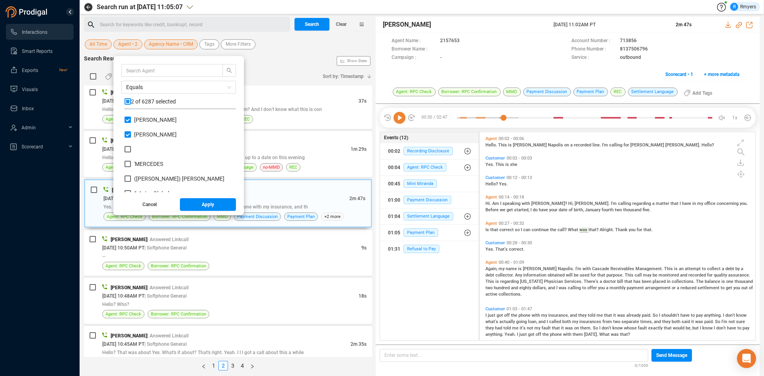
checkbox input "true"
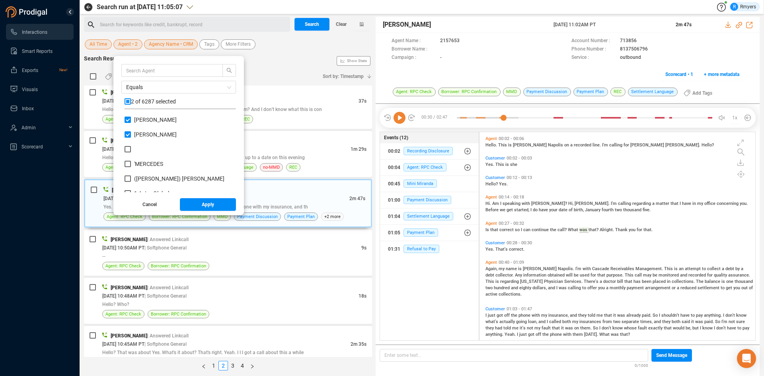
checkbox input "true"
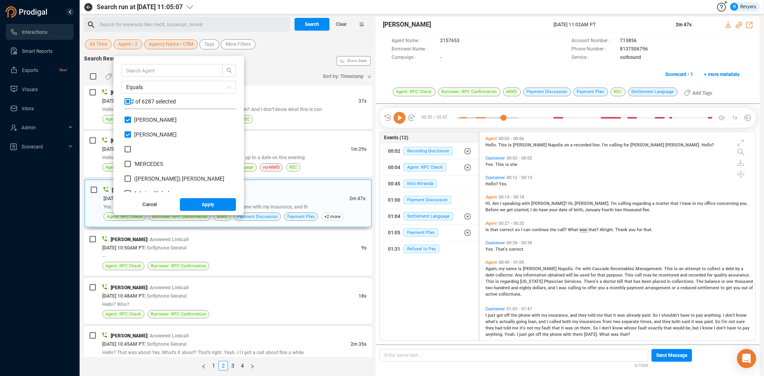
checkbox input "true"
click at [131, 102] on input "checkbox" at bounding box center [128, 101] width 6 height 6
checkbox input "false"
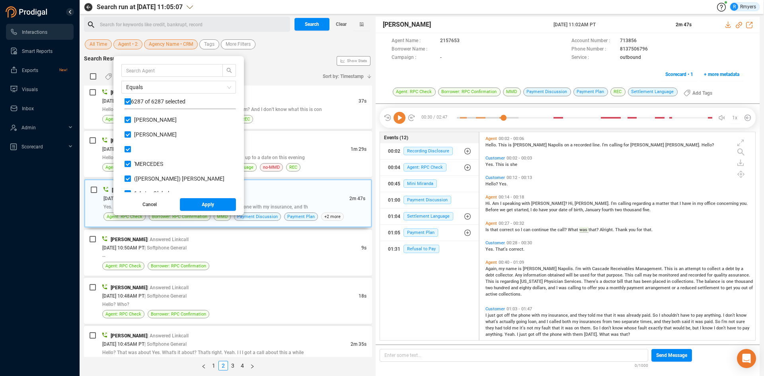
checkbox input "false"
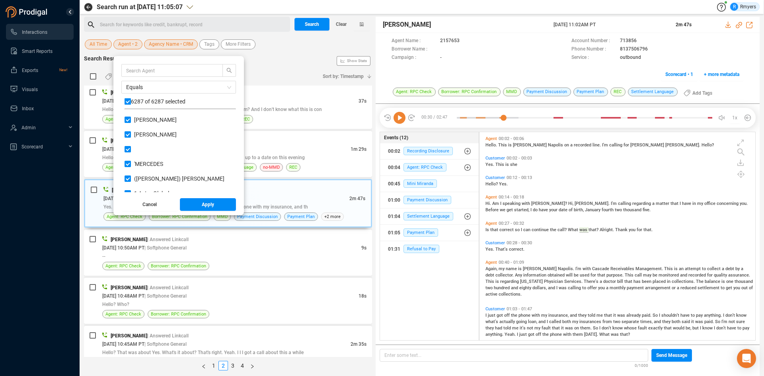
checkbox input "false"
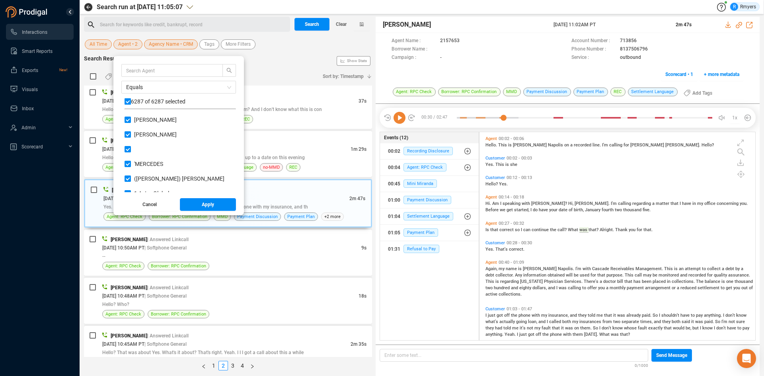
checkbox input "false"
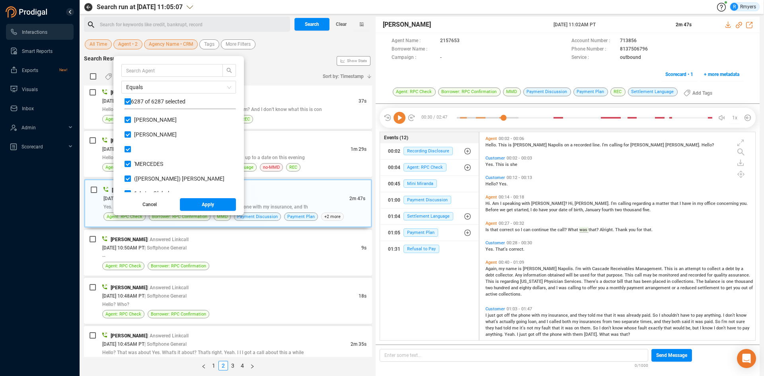
checkbox input "false"
click at [205, 202] on span "Apply" at bounding box center [208, 204] width 12 height 13
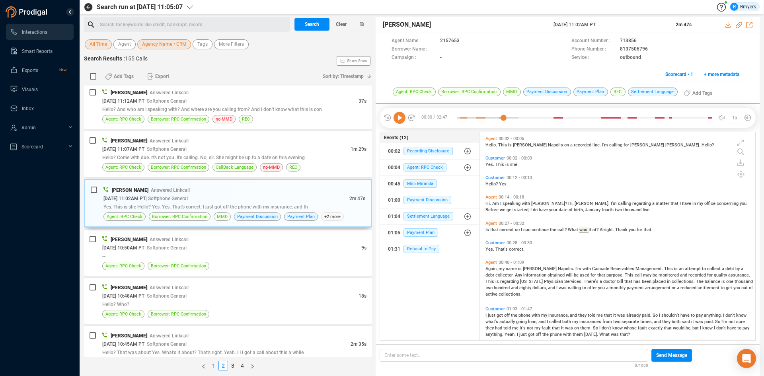
click at [180, 42] on span "Agency Name • CRM" at bounding box center [164, 44] width 44 height 10
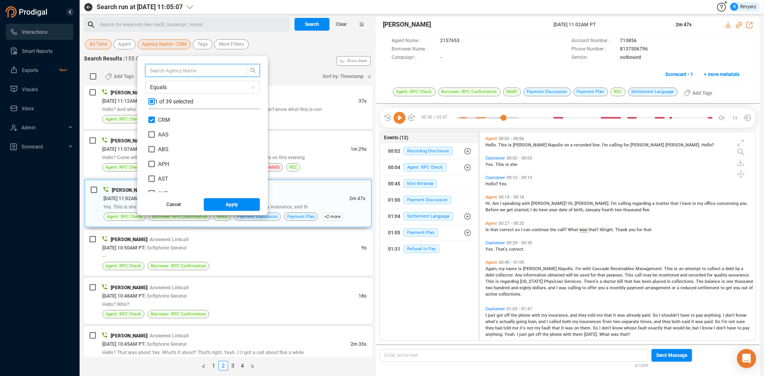
click at [152, 118] on input "CRM" at bounding box center [152, 120] width 6 height 6
checkbox input "false"
click at [159, 148] on span "CPC" at bounding box center [163, 148] width 11 height 6
click at [155, 148] on input "CPC" at bounding box center [152, 148] width 6 height 6
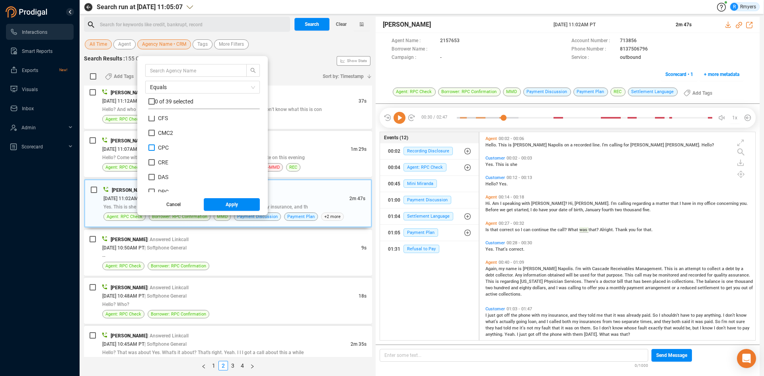
checkbox input "true"
click at [217, 205] on button "Apply" at bounding box center [232, 204] width 57 height 13
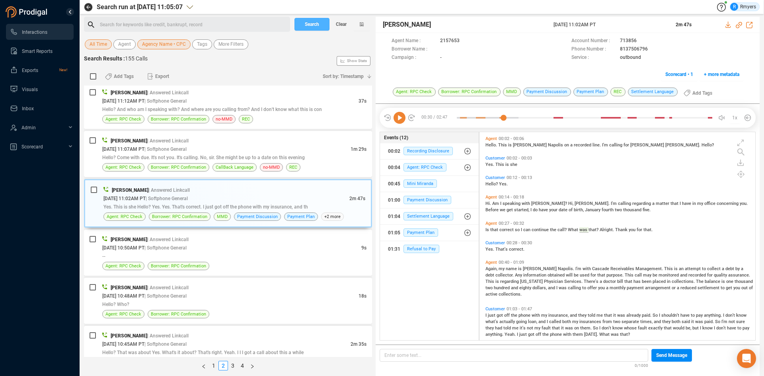
click at [305, 29] on span "Search" at bounding box center [312, 24] width 14 height 13
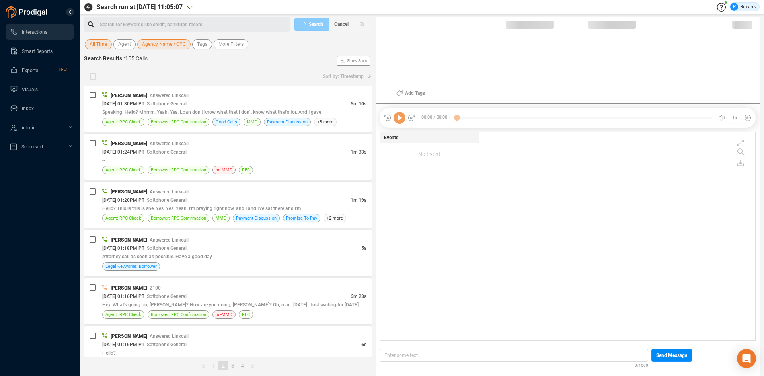
scroll to position [206, 272]
click at [341, 24] on span "Cancel" at bounding box center [341, 24] width 14 height 13
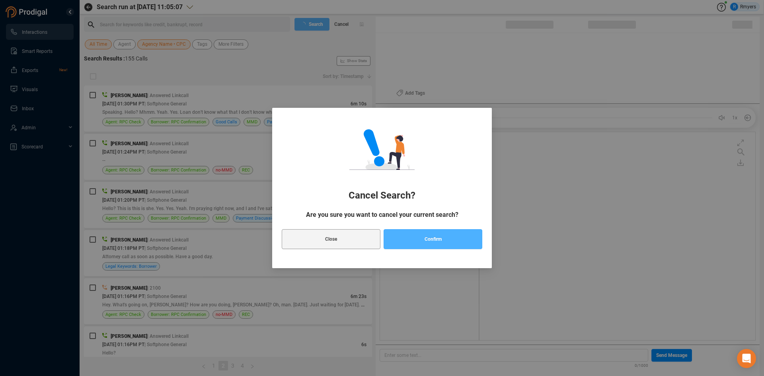
click at [414, 237] on button "Confirm" at bounding box center [433, 239] width 99 height 20
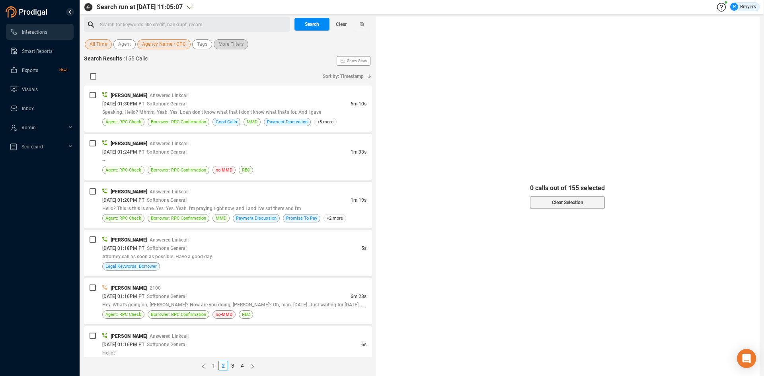
click at [223, 45] on span "More Filters" at bounding box center [231, 44] width 25 height 10
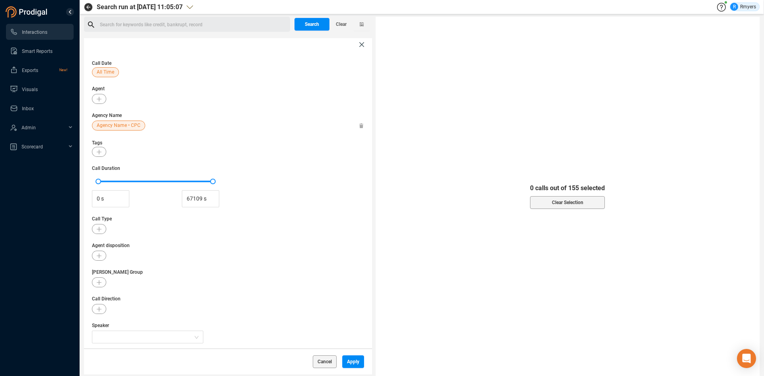
scroll to position [57, 0]
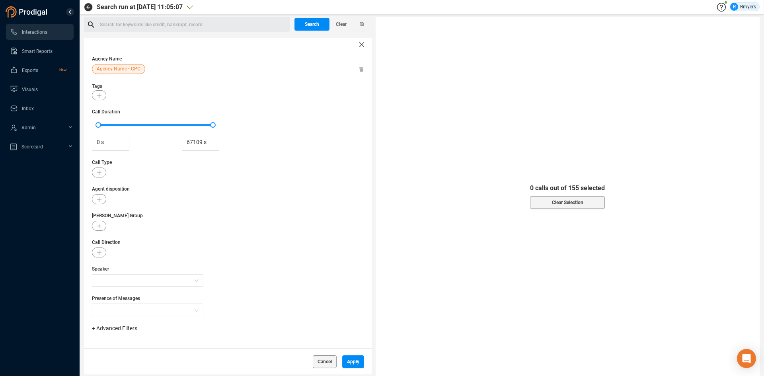
click at [96, 328] on span "+ Advanced Filters" at bounding box center [114, 328] width 45 height 6
click at [110, 308] on span "Account" at bounding box center [110, 309] width 21 height 6
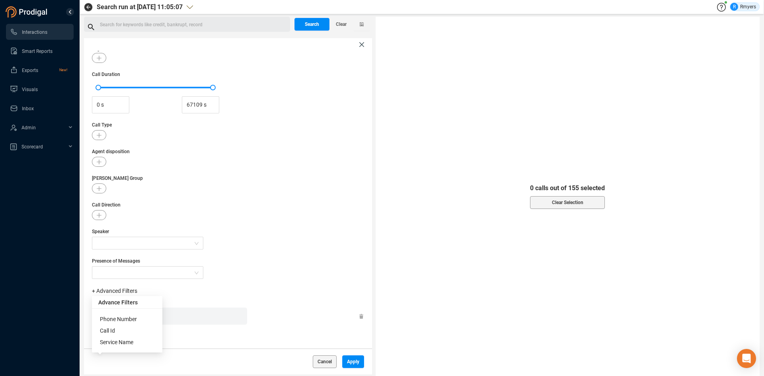
click at [170, 314] on div "Enter a comma separated list ﻿" at bounding box center [171, 316] width 151 height 17
click at [350, 360] on span "Apply" at bounding box center [353, 362] width 12 height 13
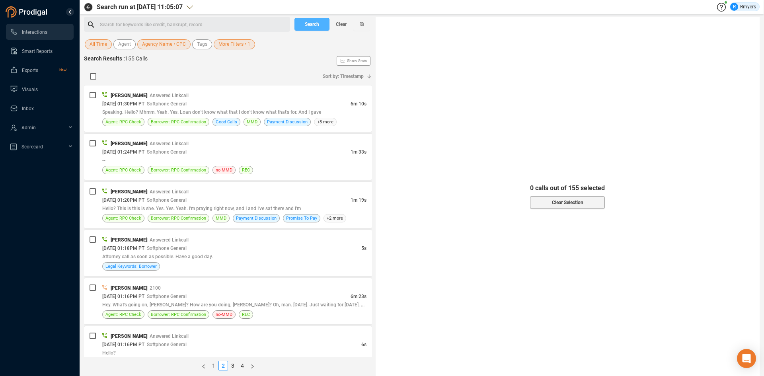
click at [301, 26] on button "Search" at bounding box center [312, 24] width 35 height 13
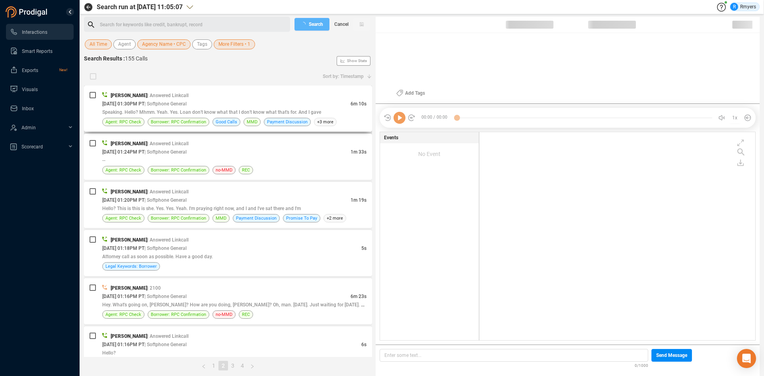
scroll to position [206, 272]
click at [343, 23] on span "Cancel" at bounding box center [341, 24] width 14 height 13
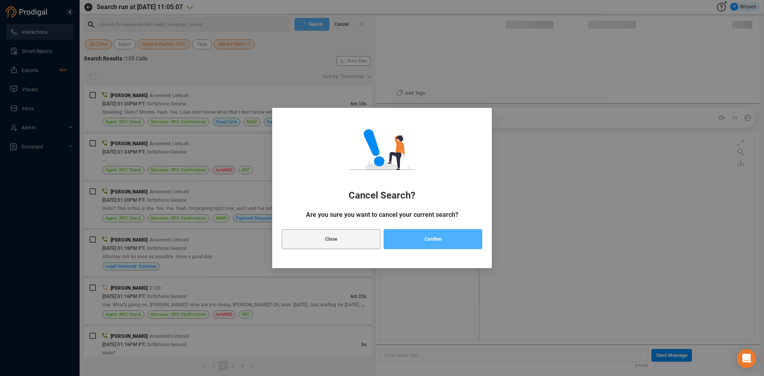
click at [416, 238] on button "Confirm" at bounding box center [433, 239] width 99 height 20
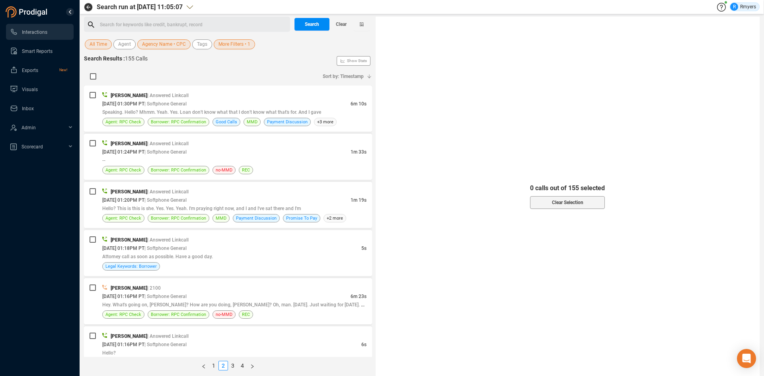
click at [103, 23] on div "Search for keywords like credit, bankrupt, record ﻿" at bounding box center [194, 25] width 188 height 12
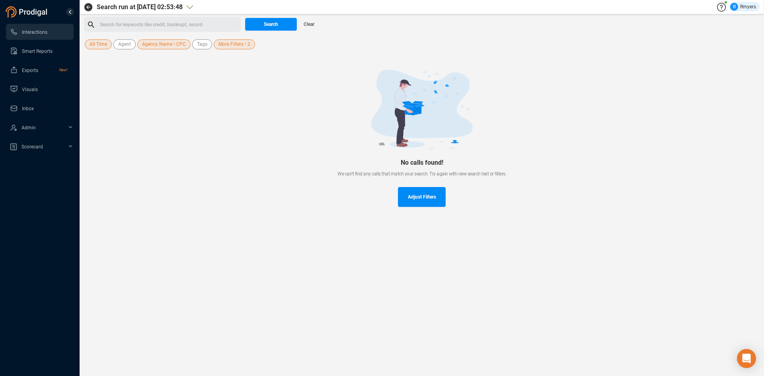
click at [227, 48] on span "More Filters • 2" at bounding box center [235, 44] width 32 height 10
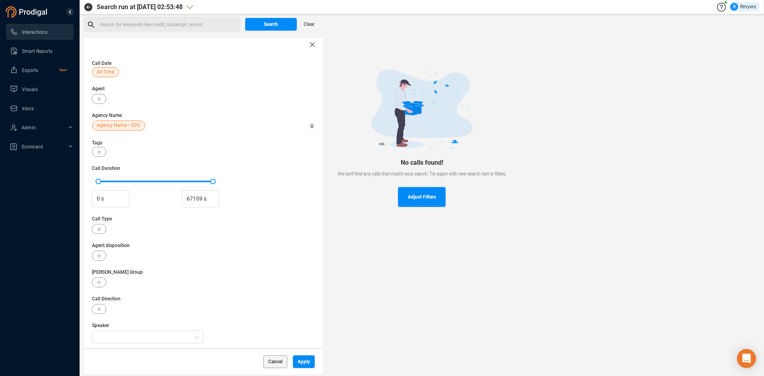
scroll to position [131, 0]
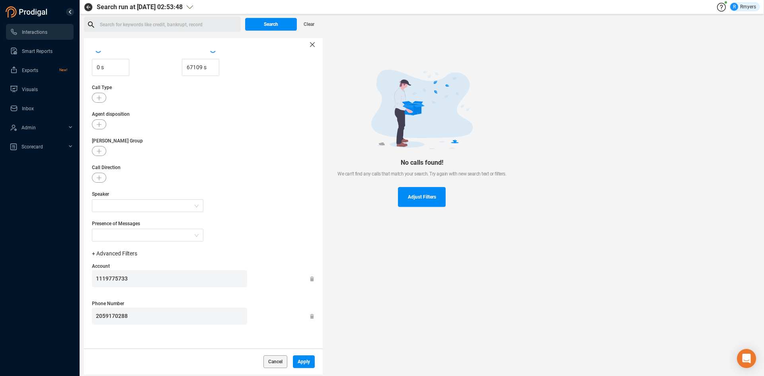
click at [88, 280] on div "Call Date All Time Agent Agency Name Agency Name • CPC Tags Call Duration 0 s 6…" at bounding box center [203, 200] width 239 height 298
click at [302, 362] on span "Apply" at bounding box center [304, 362] width 12 height 13
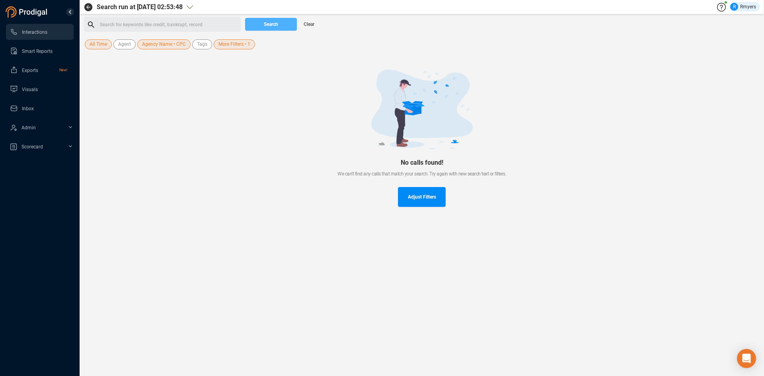
click at [271, 27] on span "Search" at bounding box center [271, 24] width 14 height 13
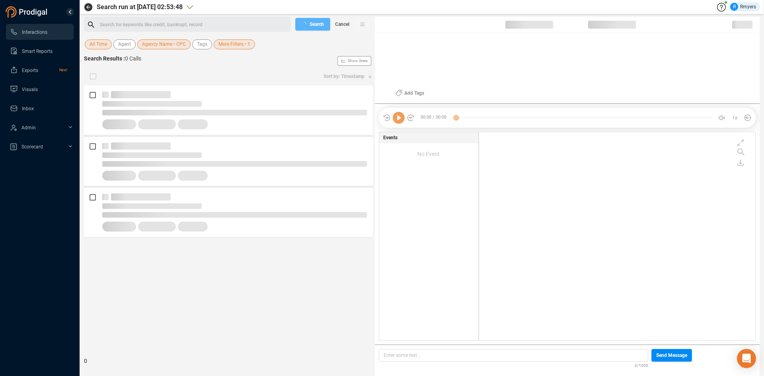
scroll to position [206, 272]
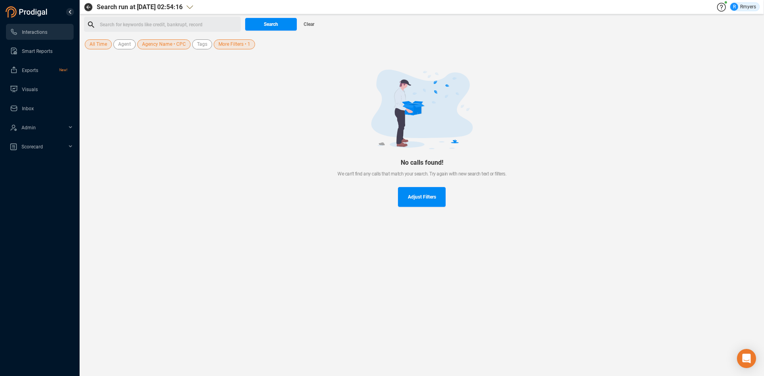
click at [102, 46] on span "All Time" at bounding box center [99, 44] width 18 height 10
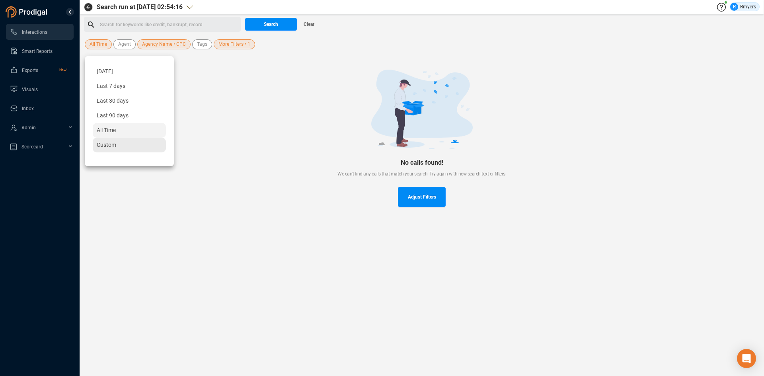
click at [106, 145] on span "Custom" at bounding box center [107, 145] width 20 height 6
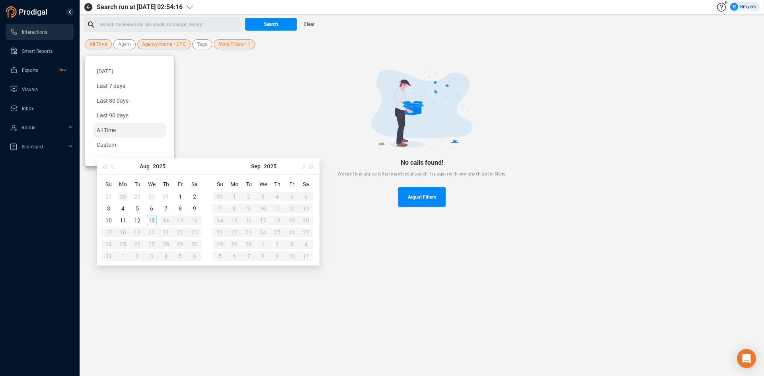
type input "2025-07-28"
click at [113, 168] on span "button" at bounding box center [113, 167] width 4 height 4
type input "2025-07-01"
drag, startPoint x: 137, startPoint y: 196, endPoint x: 139, endPoint y: 200, distance: 4.6
click at [137, 197] on div "1" at bounding box center [138, 197] width 10 height 10
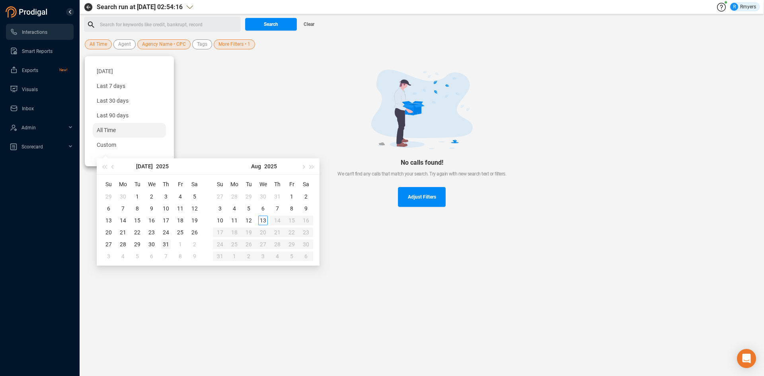
type input "2025-07-31"
click at [162, 244] on div "31" at bounding box center [166, 245] width 10 height 10
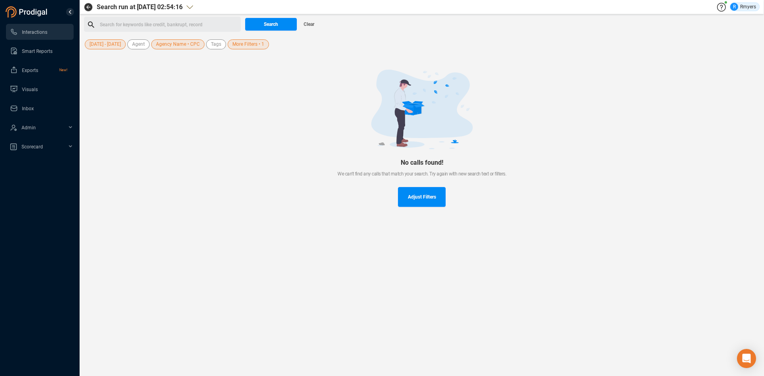
click at [237, 47] on span "More Filters • 1" at bounding box center [249, 44] width 32 height 10
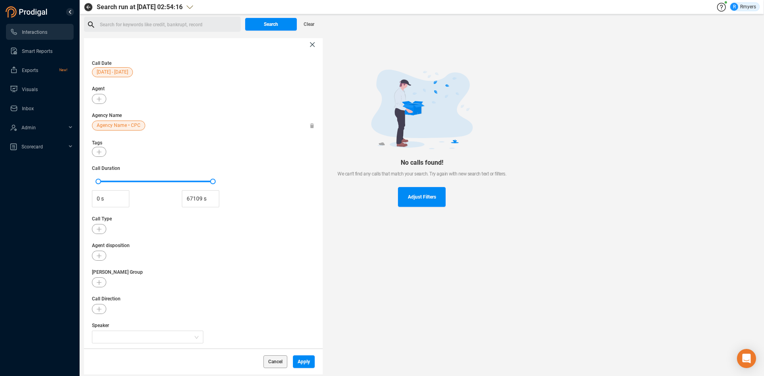
scroll to position [94, 0]
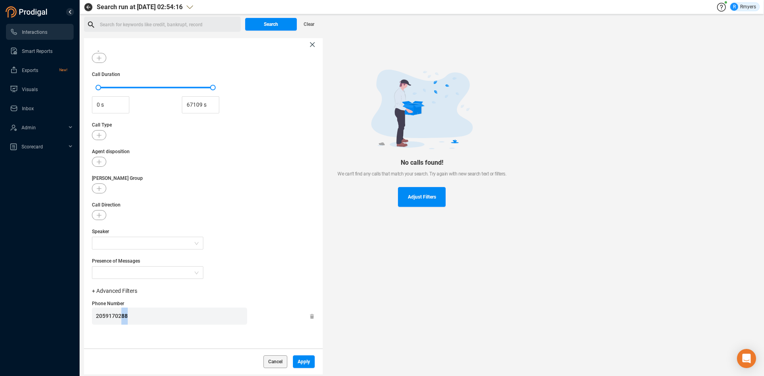
drag, startPoint x: 131, startPoint y: 317, endPoint x: 65, endPoint y: 324, distance: 66.8
click at [67, 324] on section "Interactions Smart Reports Exports New! Visuals Inbox Admin Scorecard Search ru…" at bounding box center [382, 188] width 764 height 376
click at [301, 358] on span "Apply" at bounding box center [304, 362] width 12 height 13
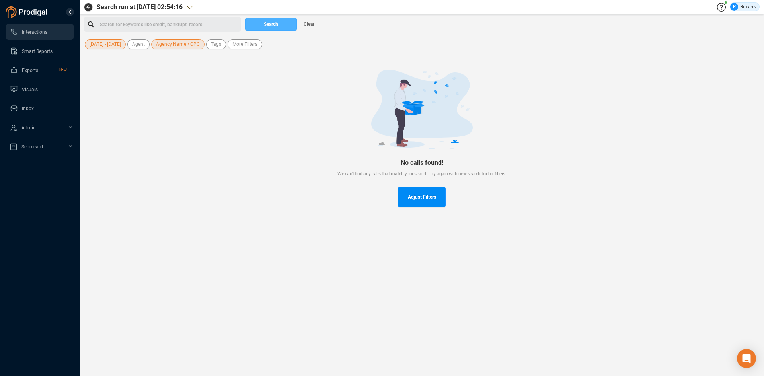
click at [277, 21] on span "Search" at bounding box center [271, 24] width 14 height 13
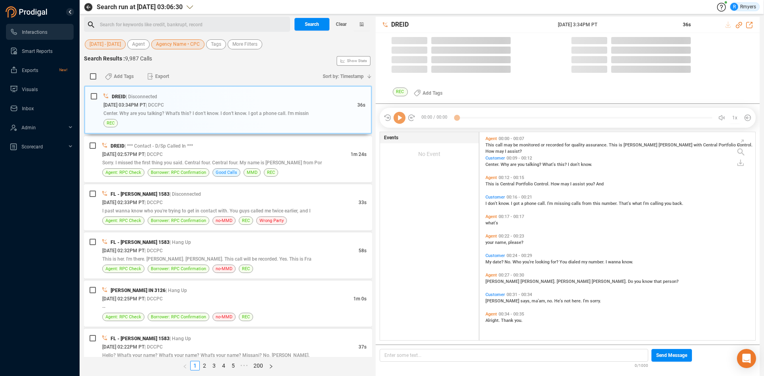
scroll to position [206, 272]
